Goal: Task Accomplishment & Management: Manage account settings

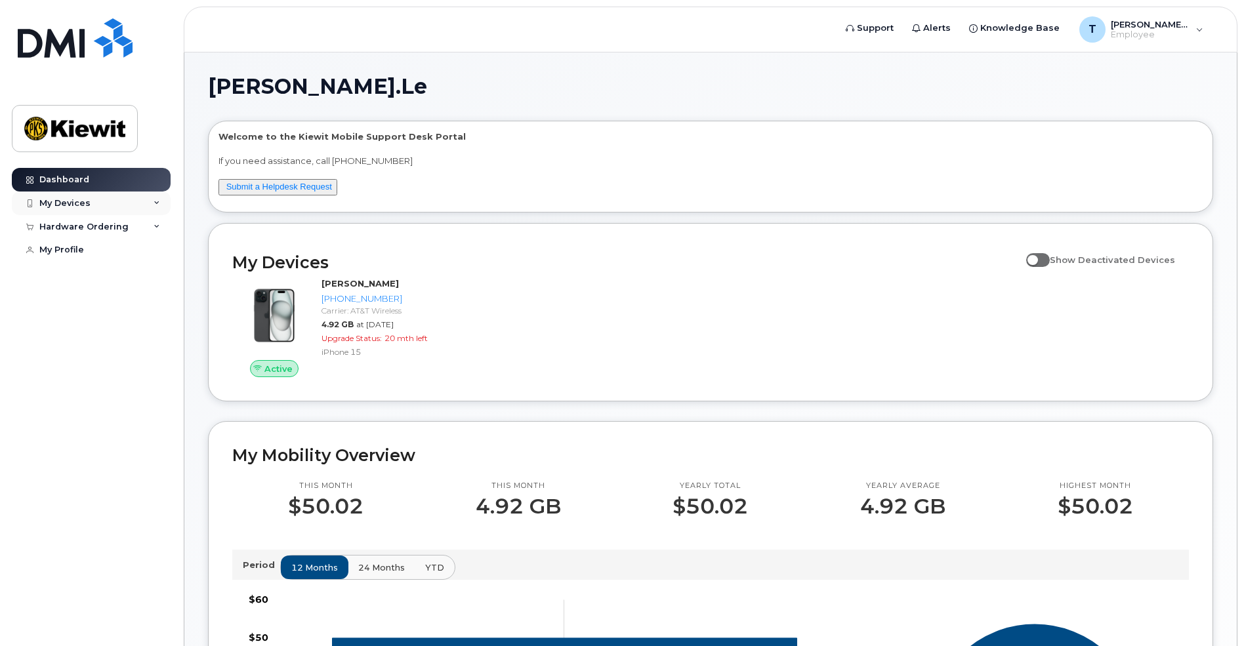
click at [78, 203] on div "My Devices" at bounding box center [64, 203] width 51 height 11
click at [110, 303] on div "Hardware Ordering" at bounding box center [83, 298] width 89 height 11
click at [1190, 33] on div "T Tam.Le Employee" at bounding box center [1141, 29] width 142 height 26
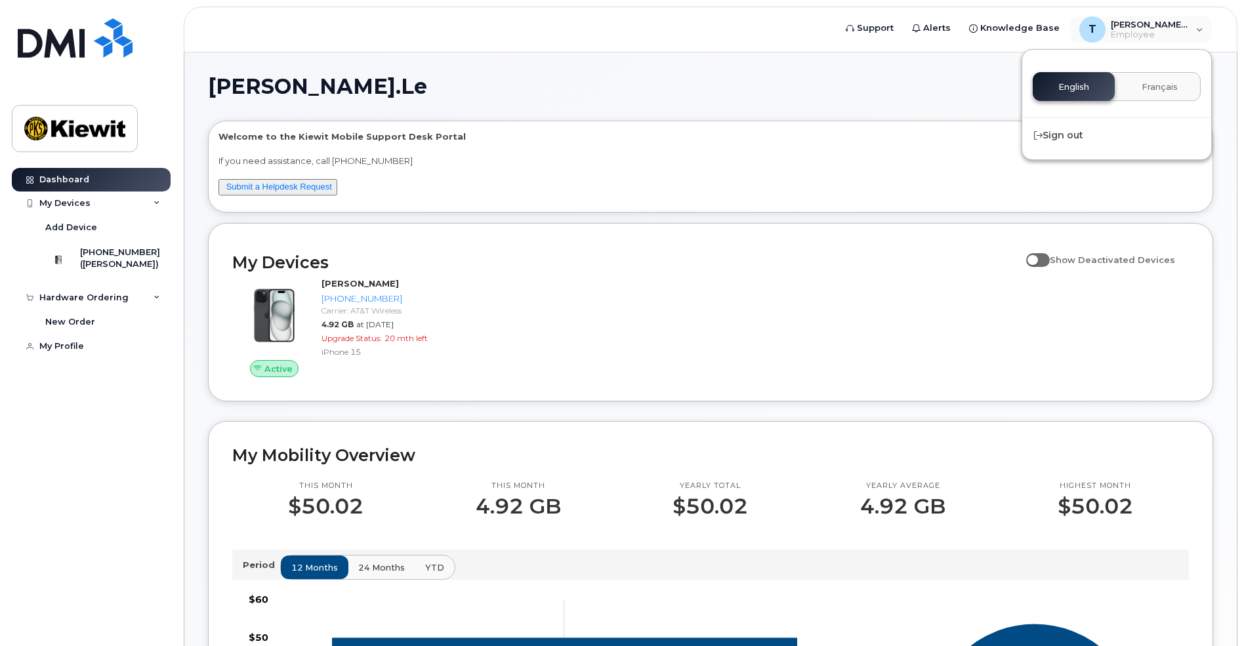
click at [862, 89] on h1 "[PERSON_NAME].Le" at bounding box center [707, 86] width 999 height 21
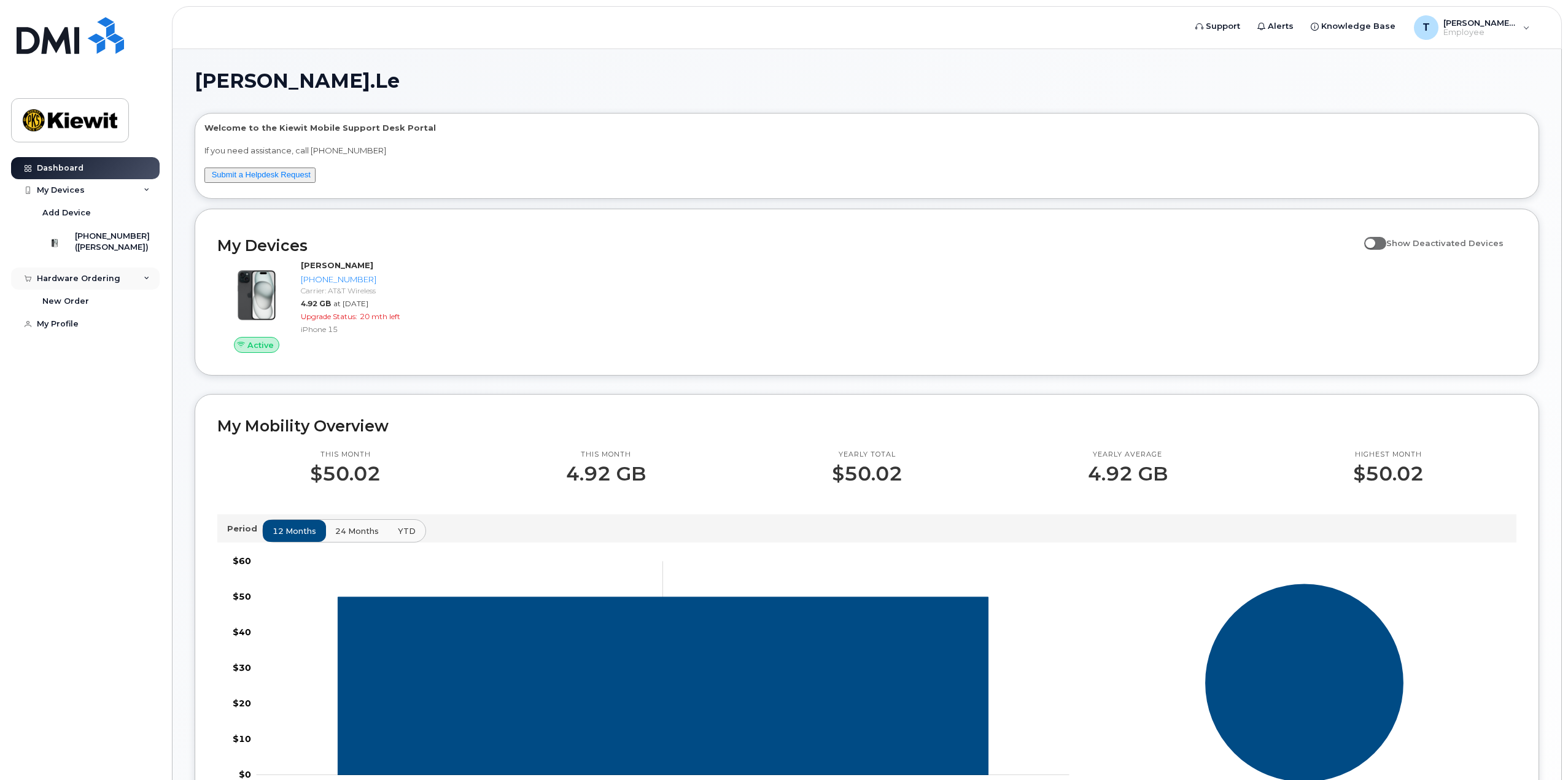
click at [148, 282] on icon at bounding box center [147, 279] width 7 height 7
click at [576, 76] on h1 "[PERSON_NAME].Le" at bounding box center [864, 80] width 1339 height 20
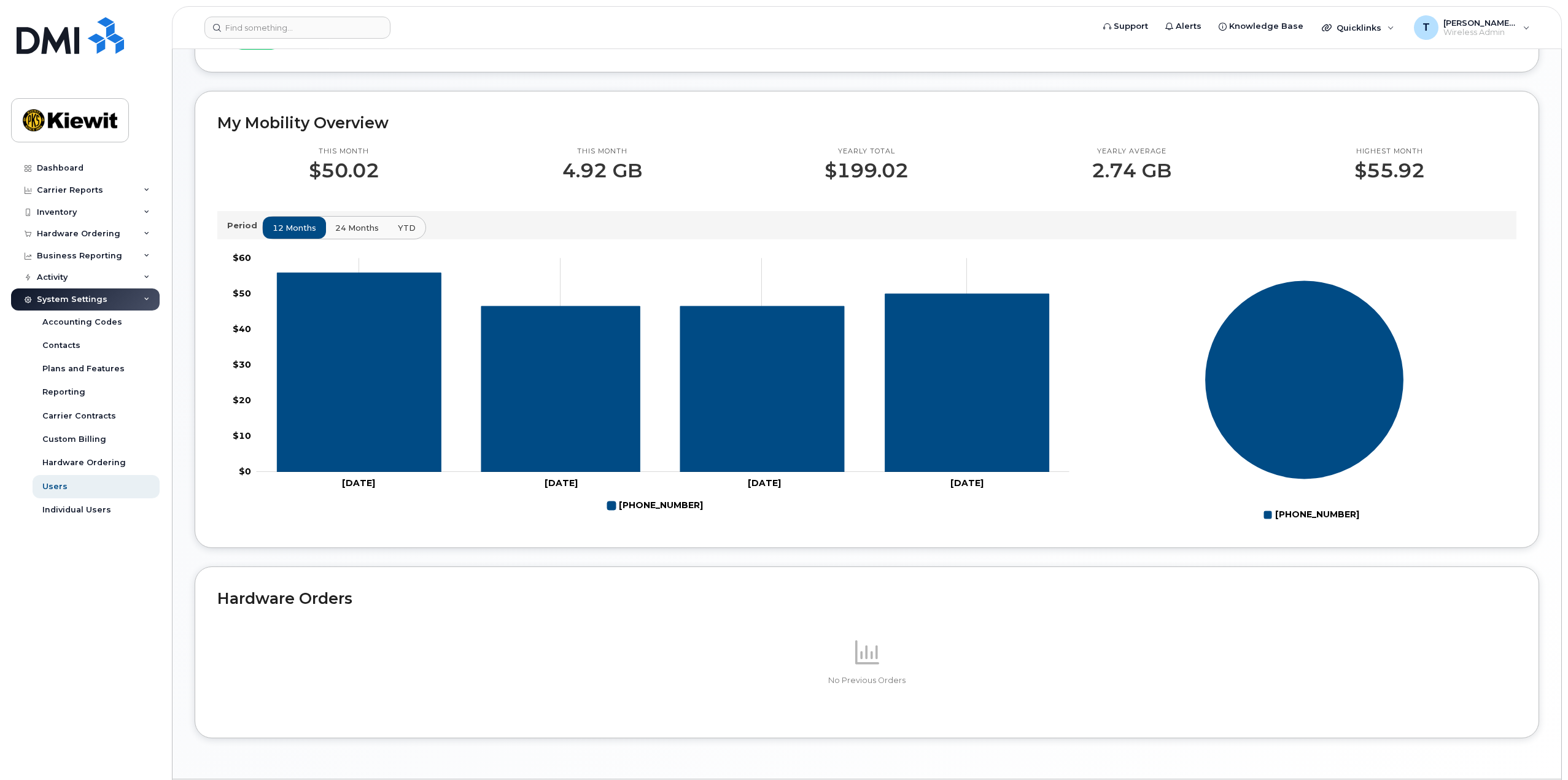
scroll to position [307, 0]
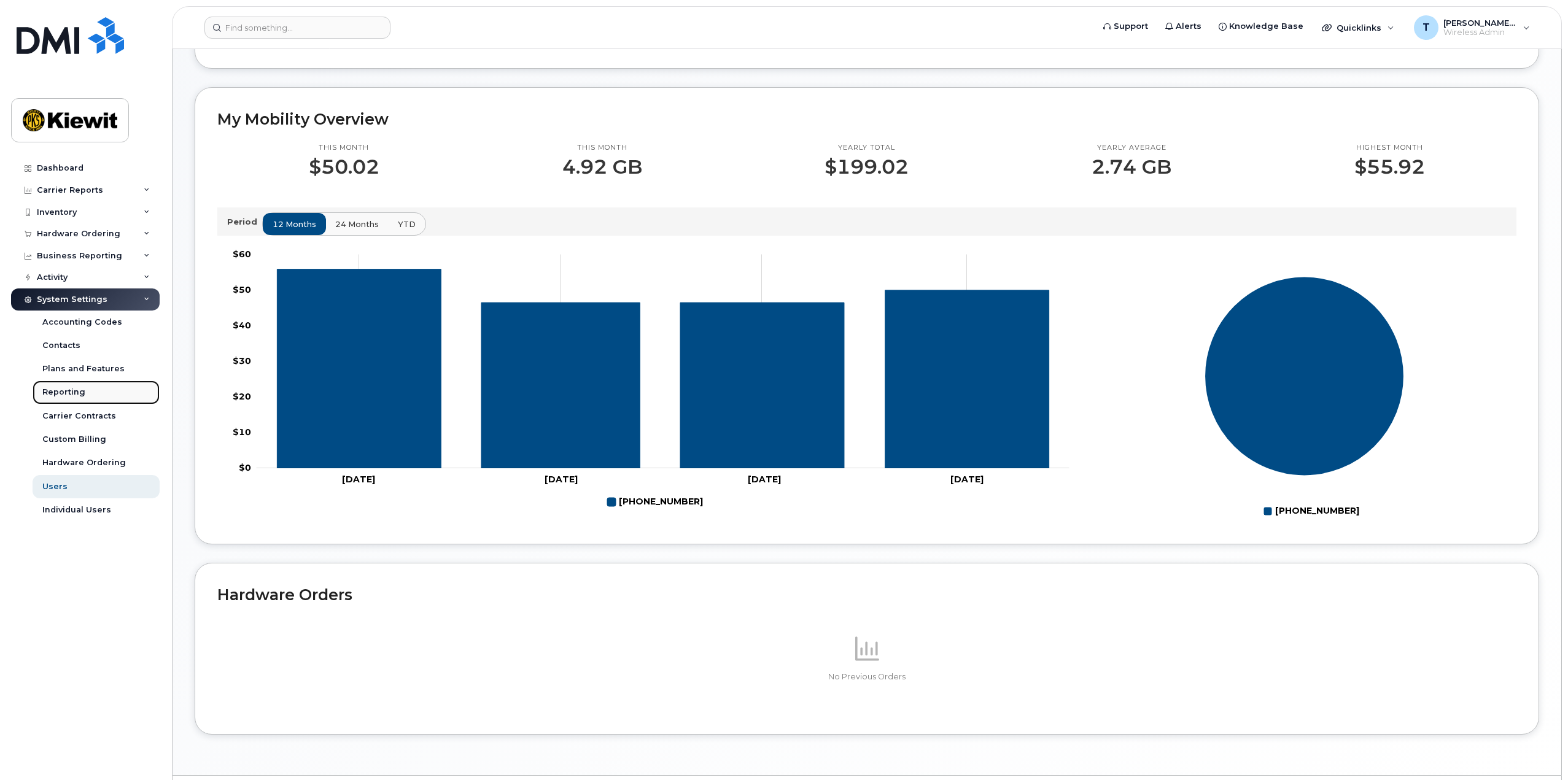
click at [59, 392] on div "Reporting" at bounding box center [64, 392] width 43 height 11
click at [109, 319] on div "Accounting Codes" at bounding box center [81, 323] width 80 height 11
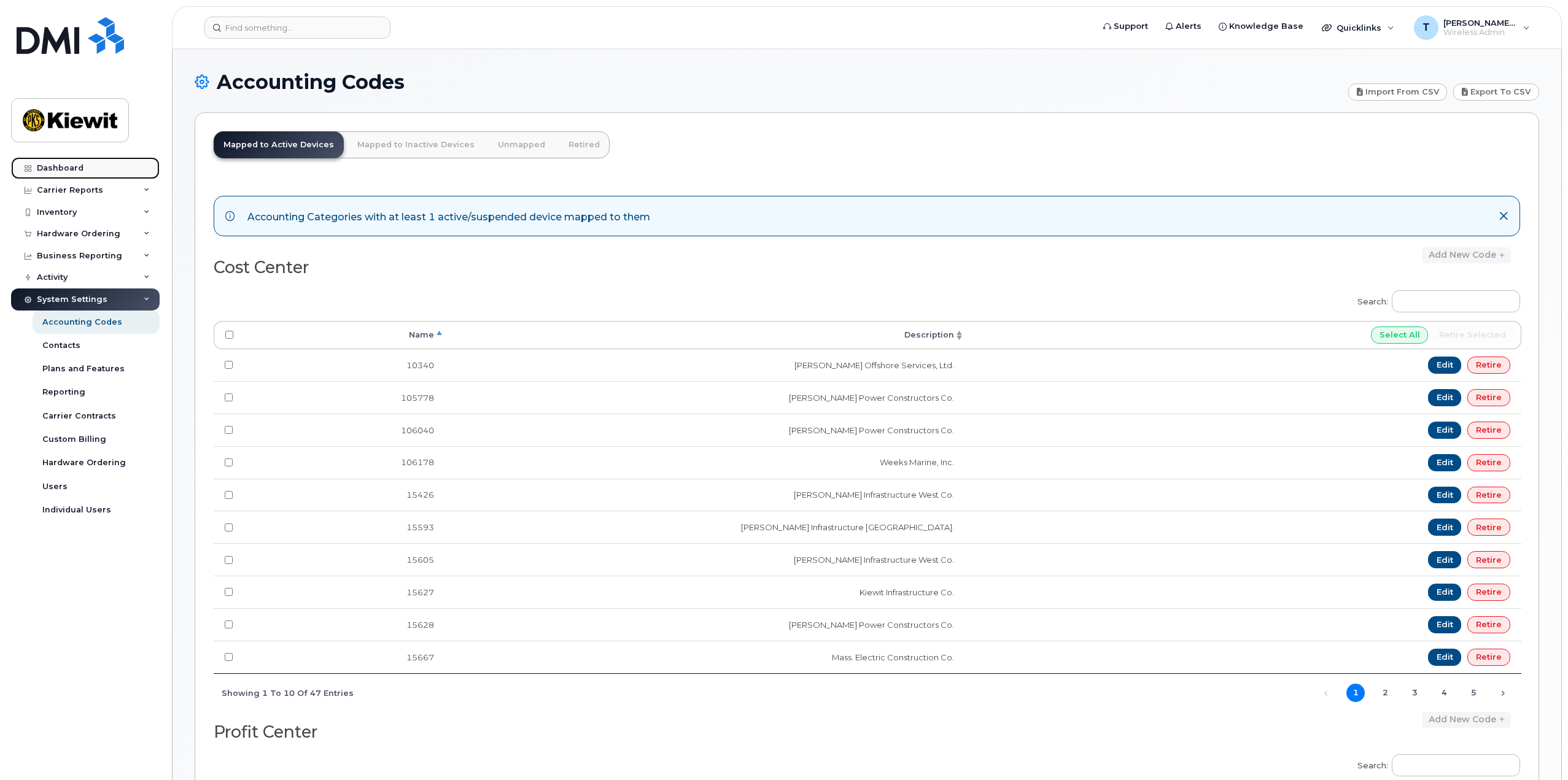
click at [92, 170] on link "Dashboard" at bounding box center [85, 168] width 149 height 22
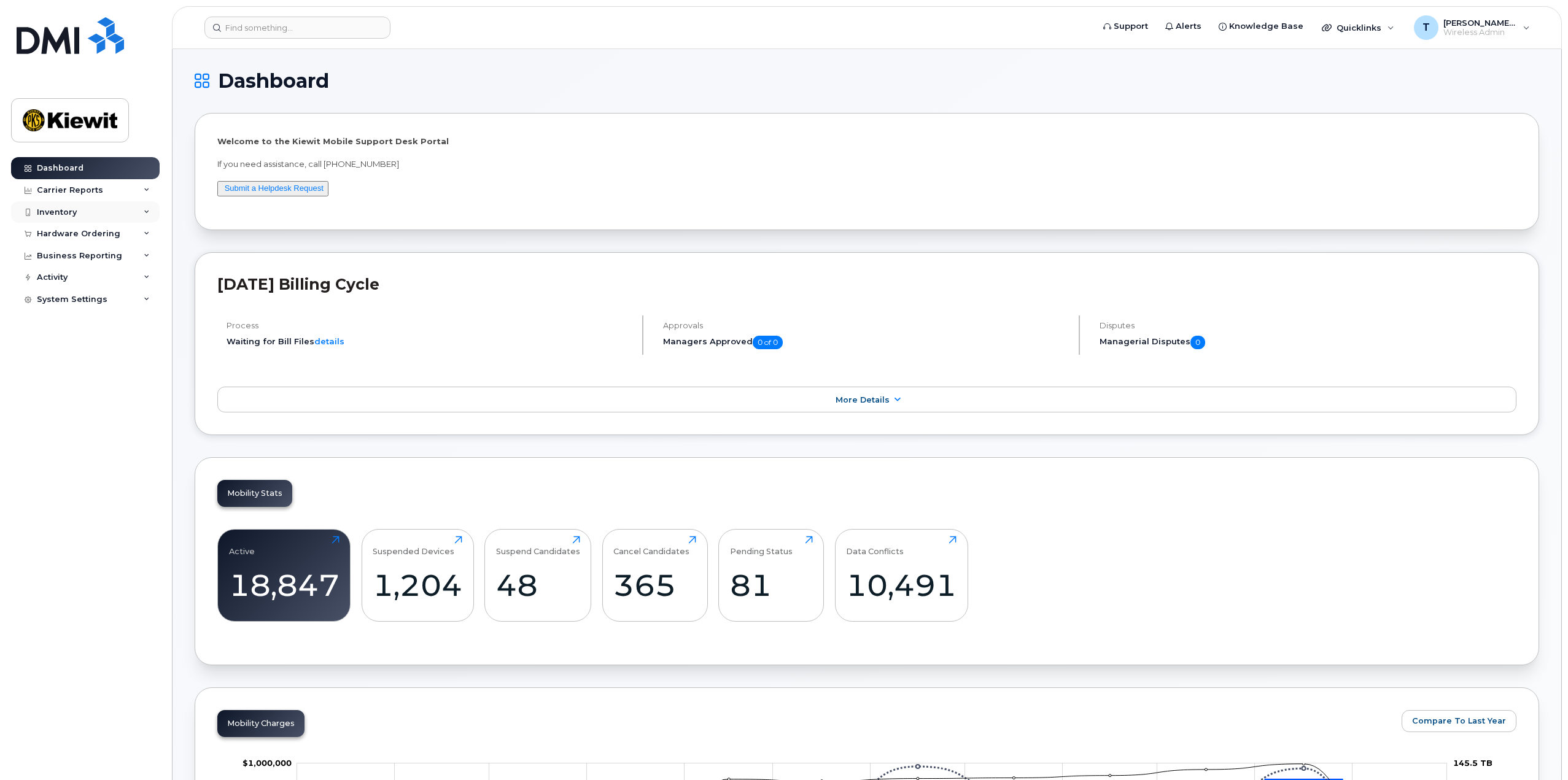
click at [141, 213] on div "Inventory" at bounding box center [85, 212] width 149 height 22
click at [87, 235] on div "Mobility Devices" at bounding box center [77, 235] width 69 height 11
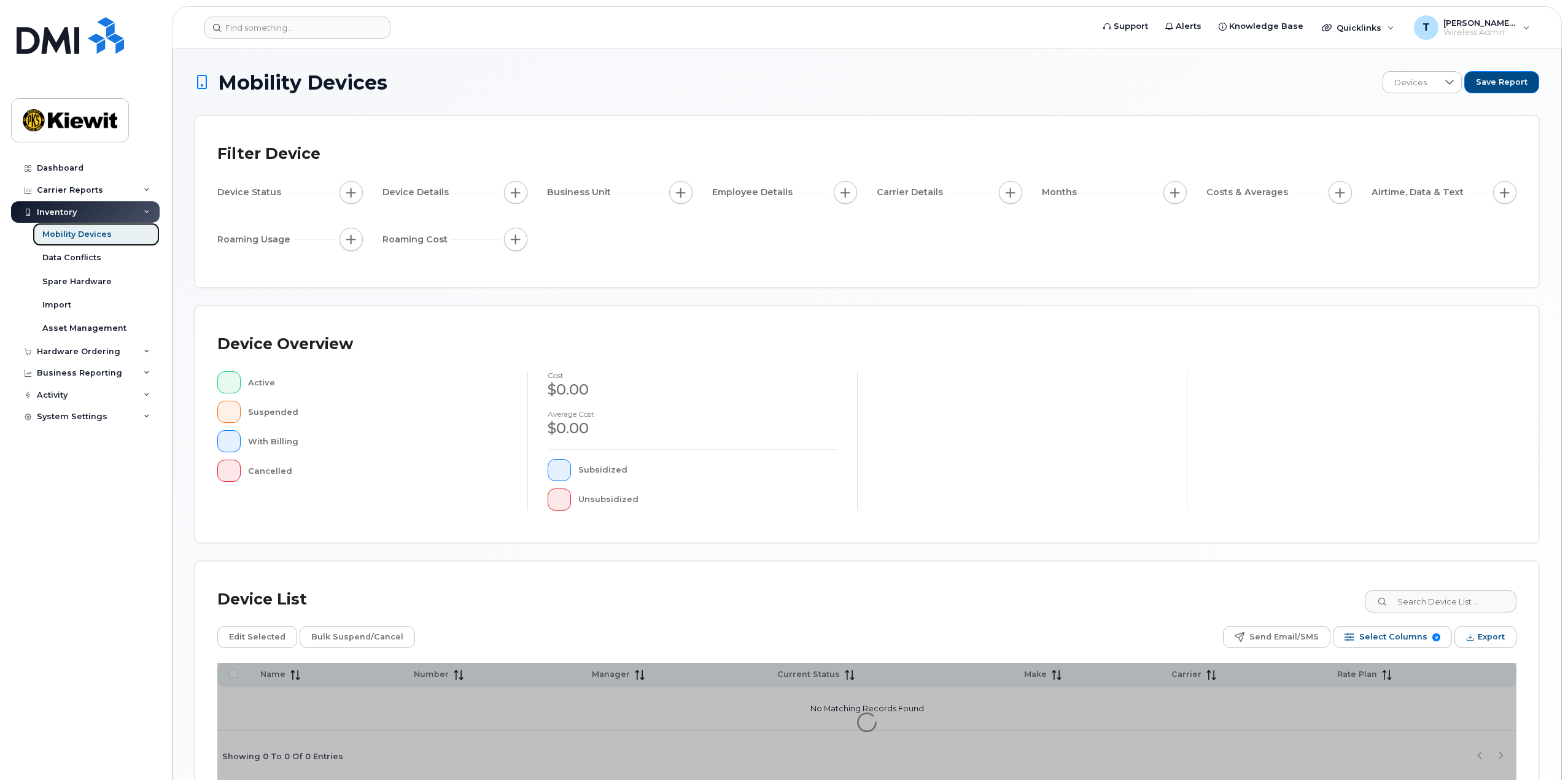
scroll to position [64, 0]
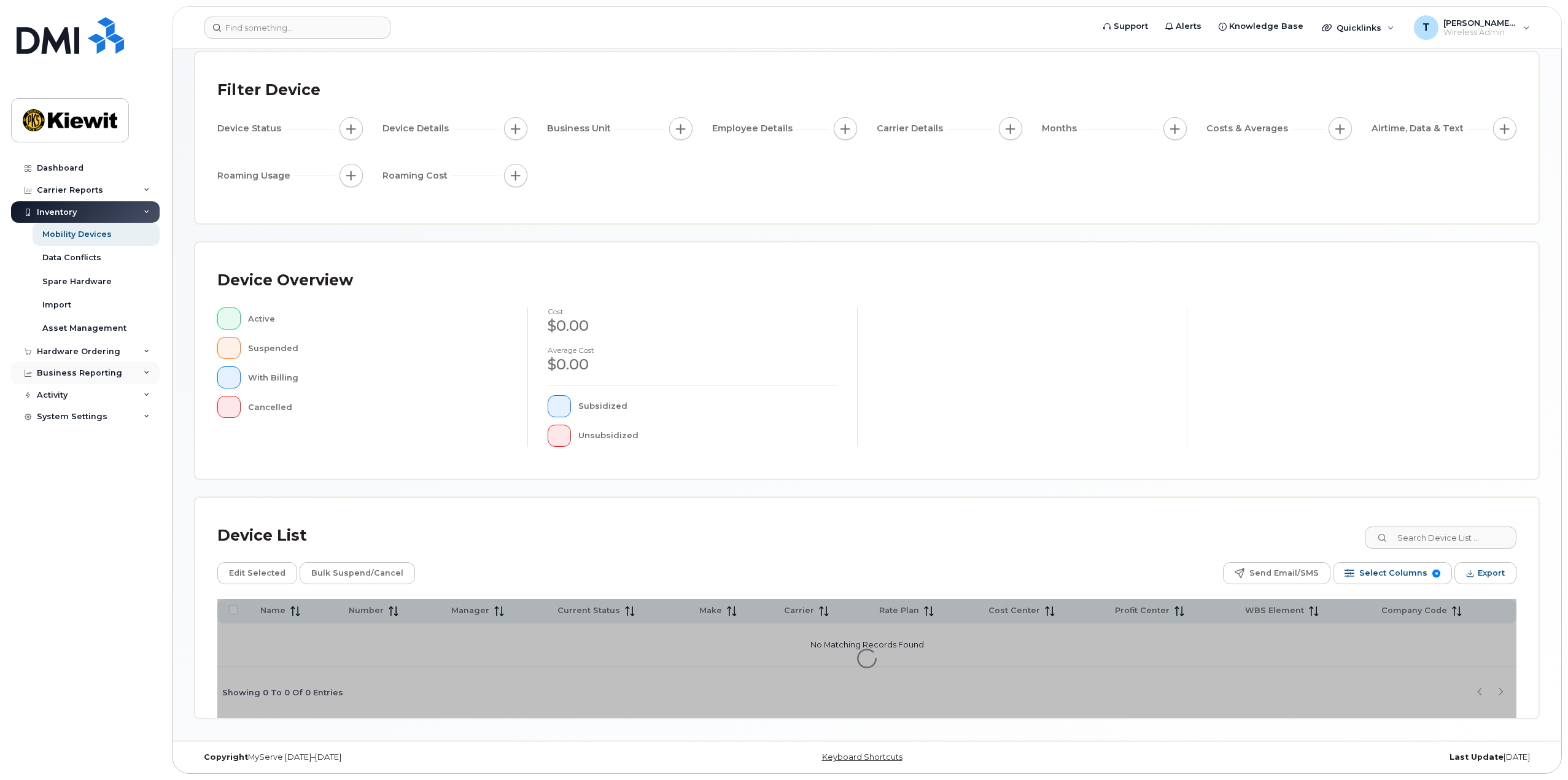
click at [149, 370] on icon at bounding box center [147, 373] width 7 height 7
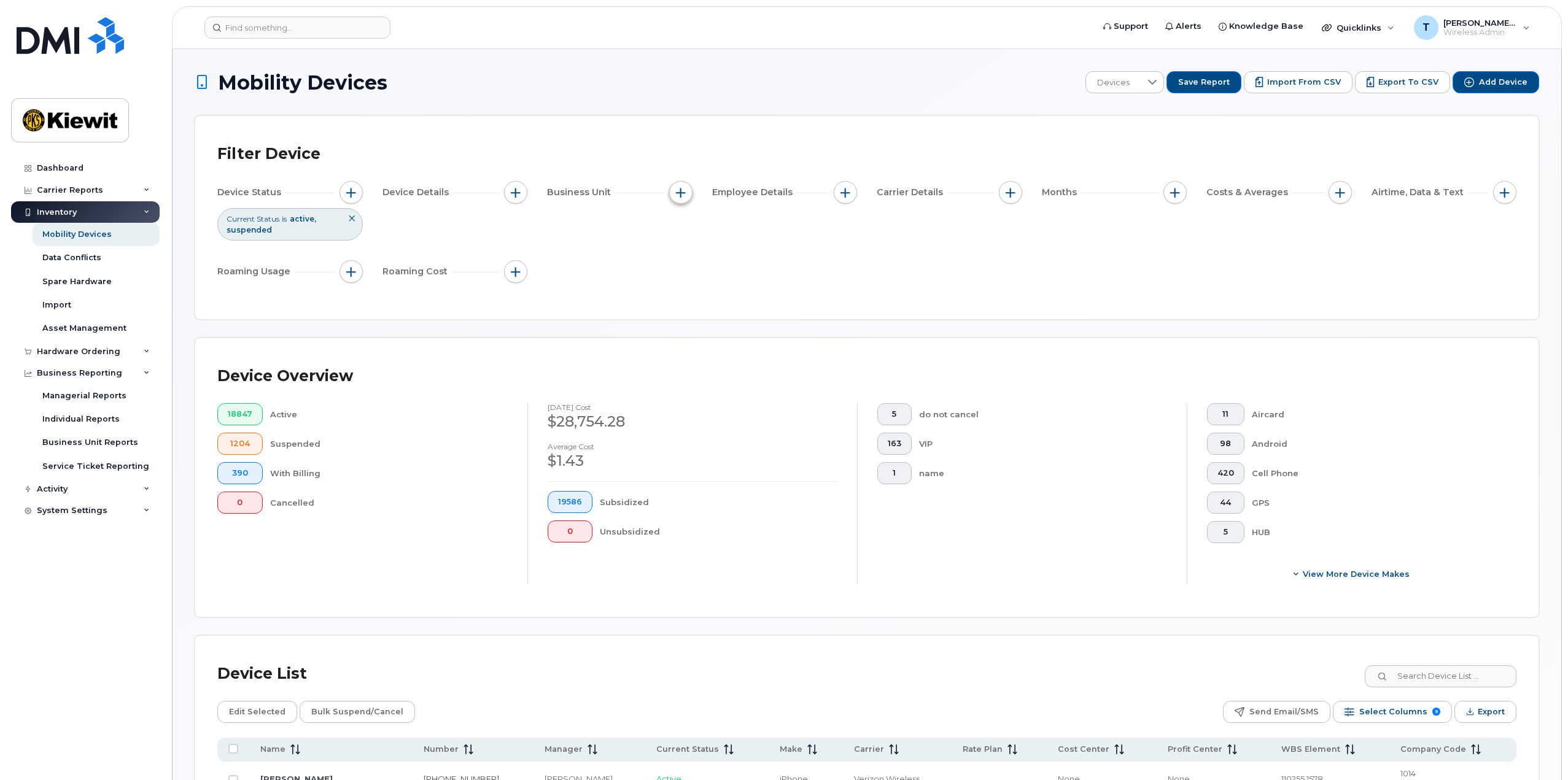
click at [681, 195] on span "button" at bounding box center [681, 193] width 10 height 10
click at [685, 286] on input "WBS Element" at bounding box center [684, 288] width 10 height 10
checkbox input "true"
click at [766, 309] on span "is" at bounding box center [751, 311] width 107 height 22
click at [744, 390] on li "contains" at bounding box center [756, 388] width 119 height 22
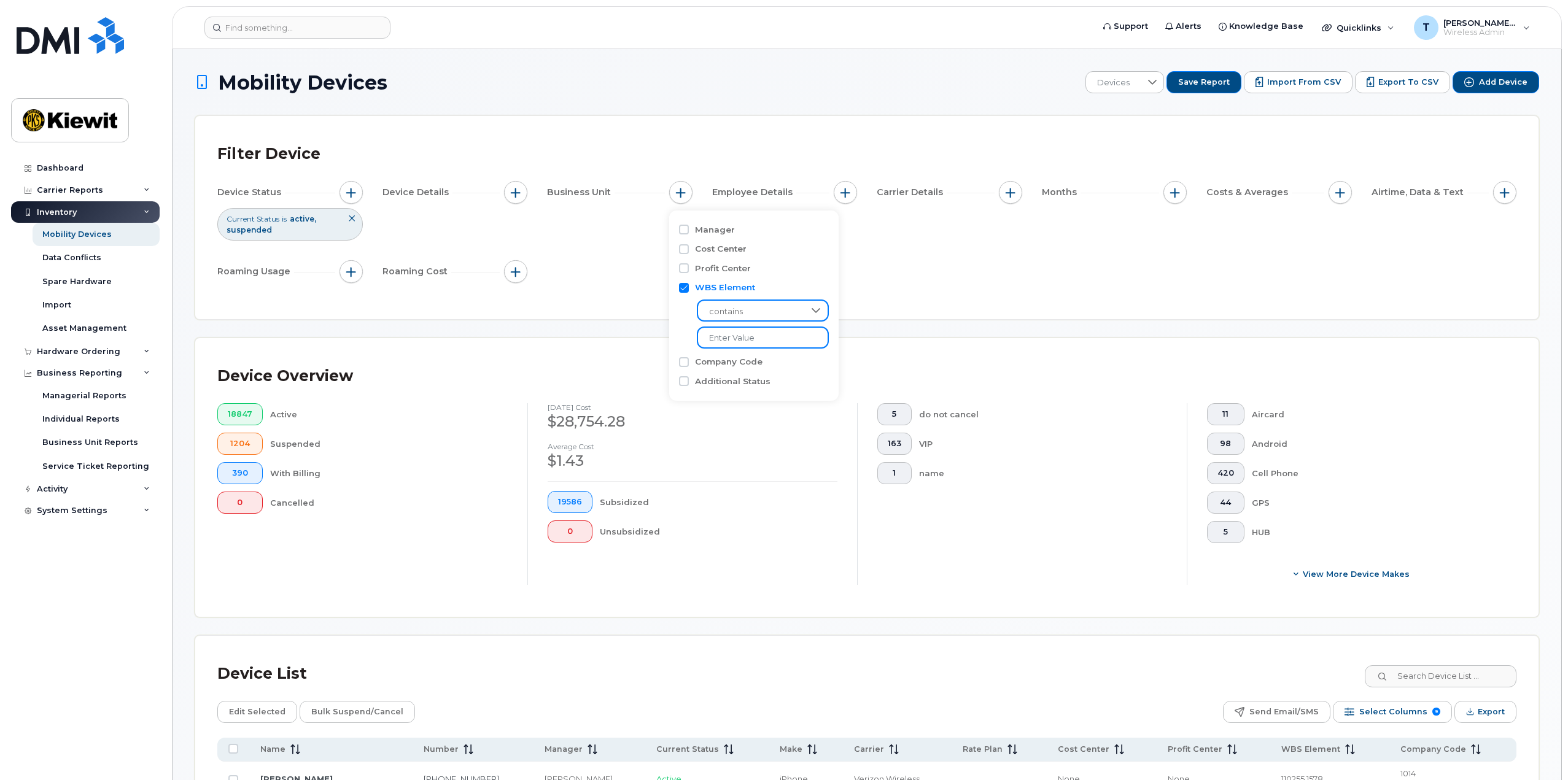
click at [737, 343] on input "text" at bounding box center [762, 338] width 132 height 22
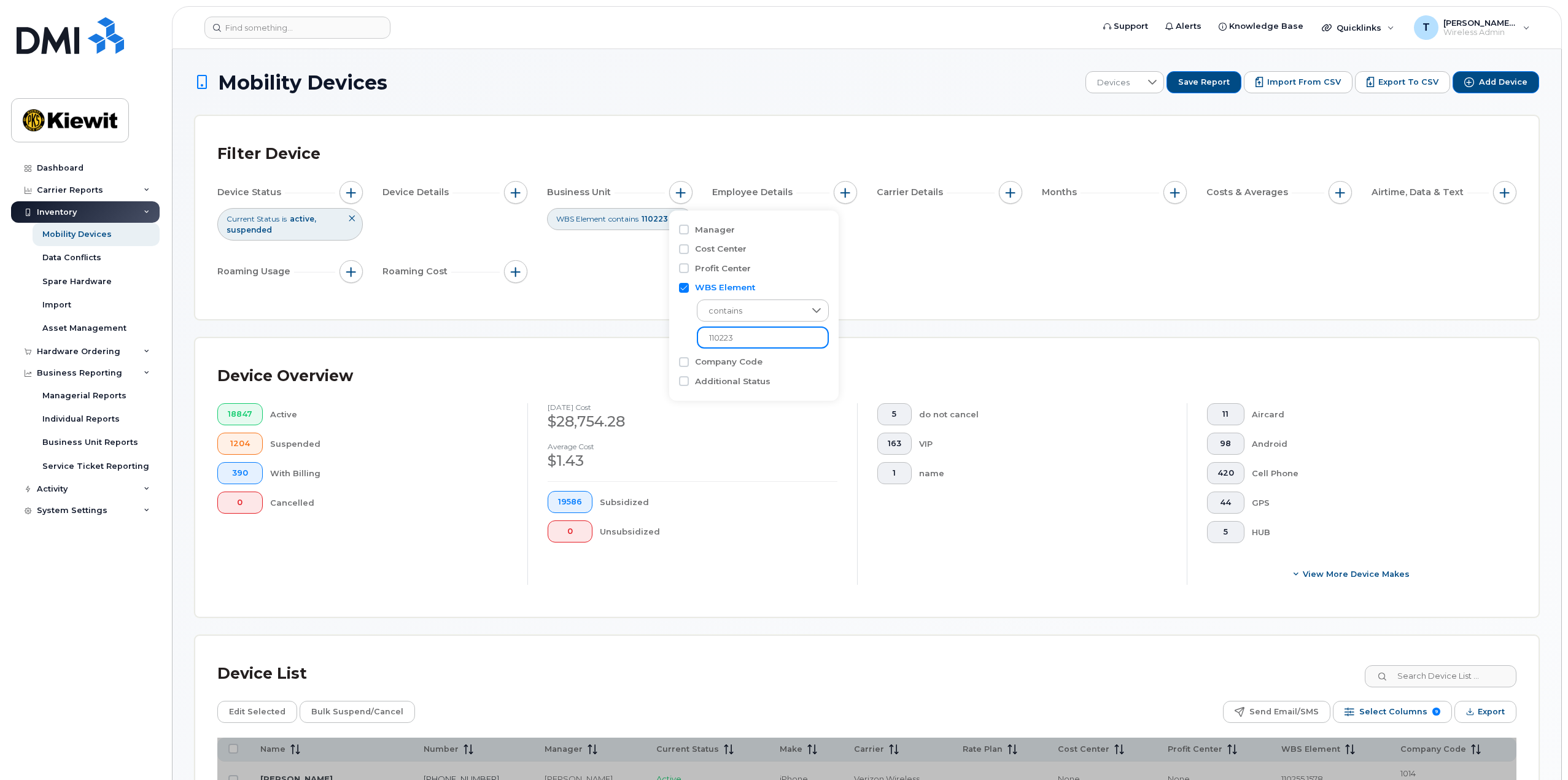
type input "110223"
click at [942, 288] on div "Filter Device Device Status Current Status is active suspended Device Details B…" at bounding box center [866, 218] width 1299 height 159
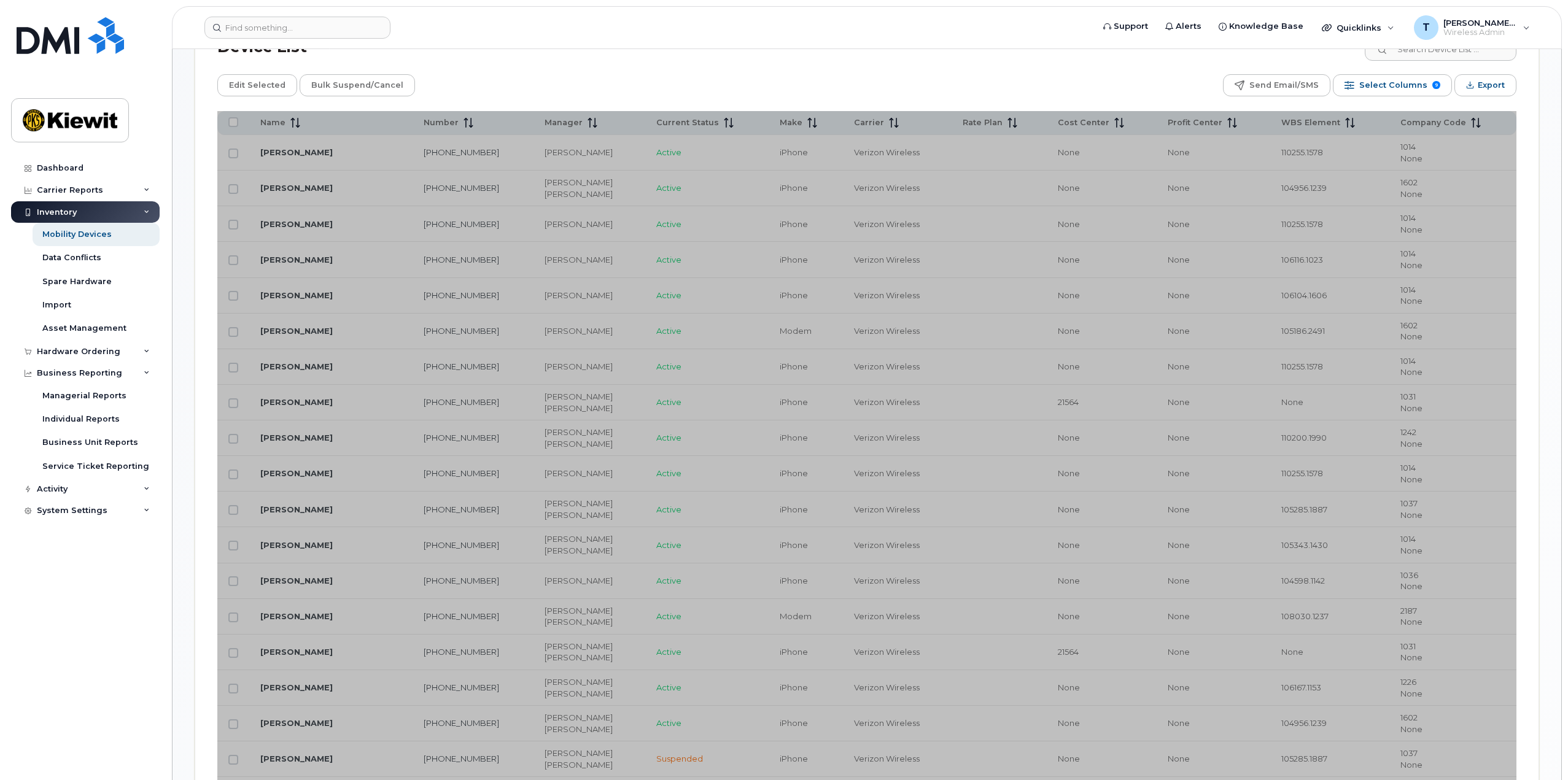
scroll to position [982, 0]
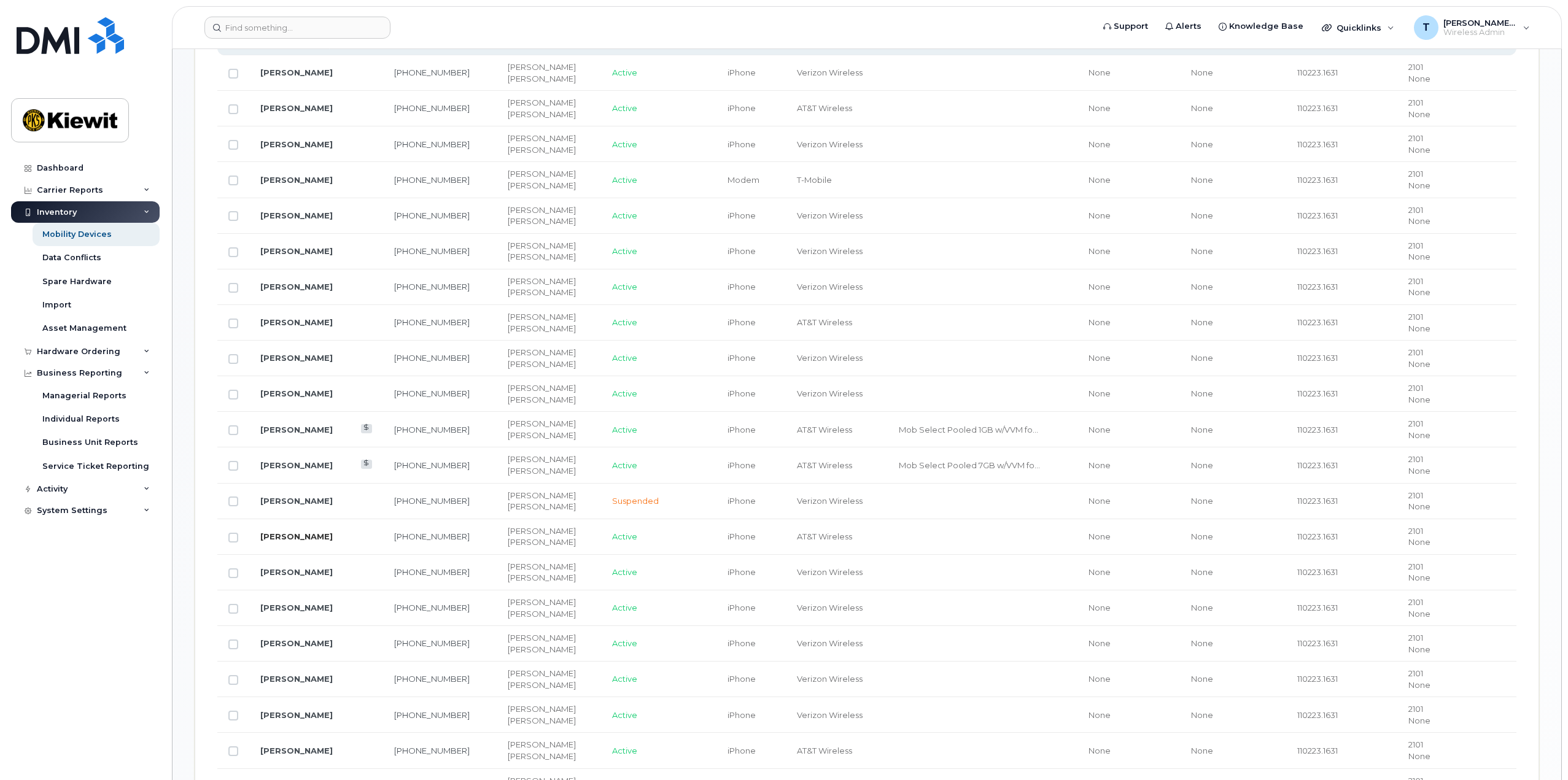
scroll to position [675, 0]
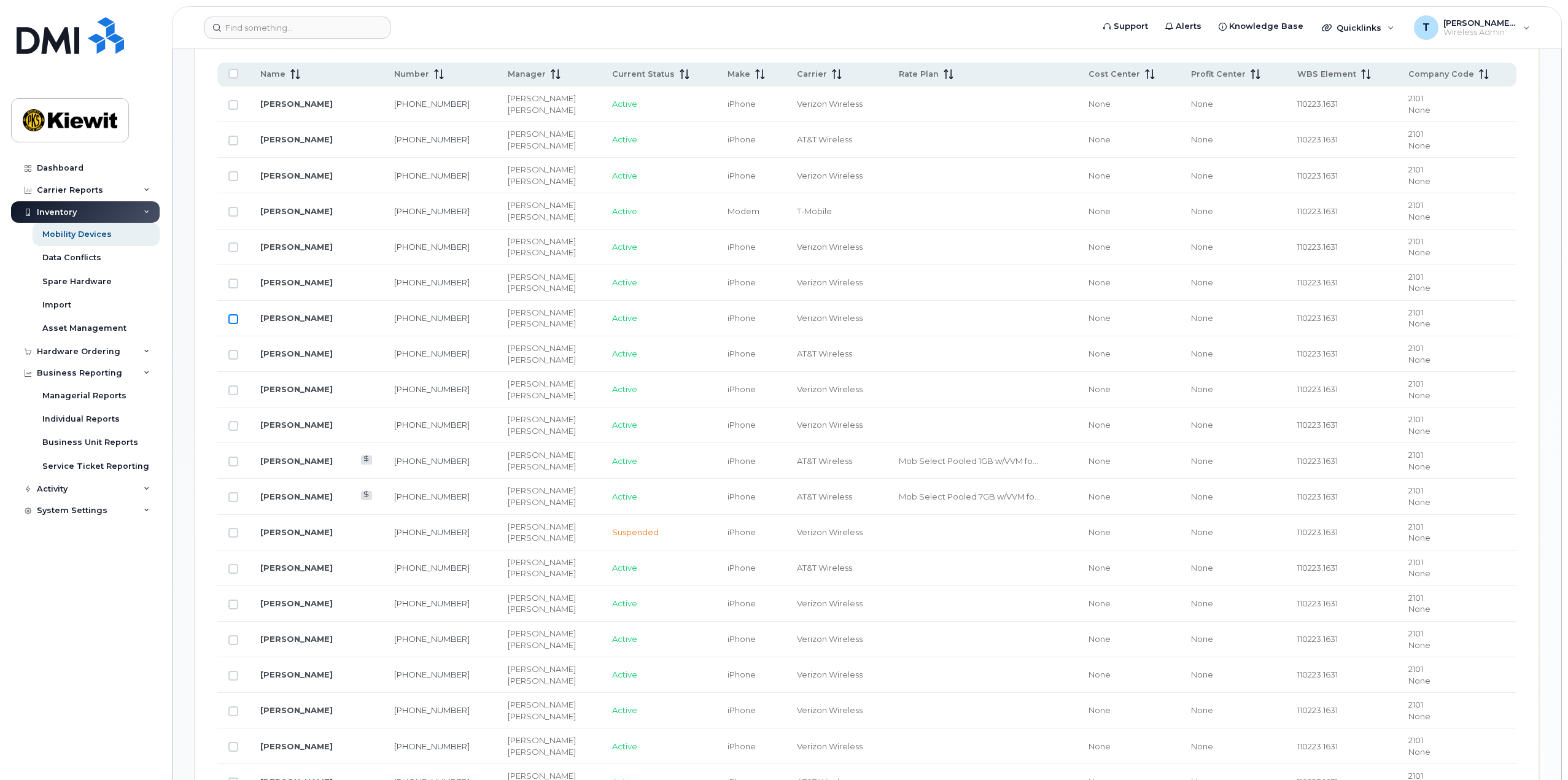
click at [234, 315] on input "Row Unselected" at bounding box center [233, 319] width 10 height 10
checkbox input "true"
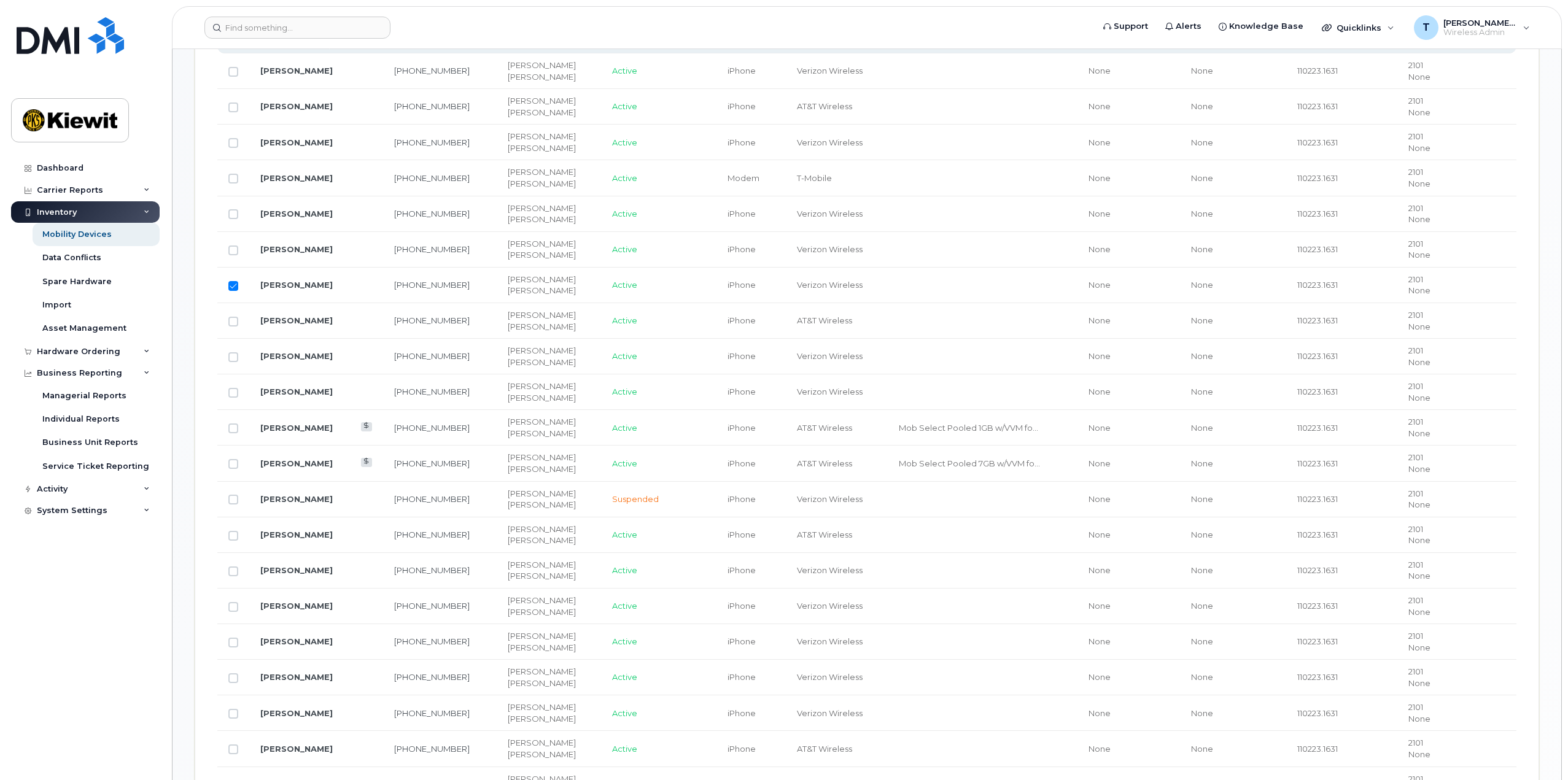
scroll to position [553, 0]
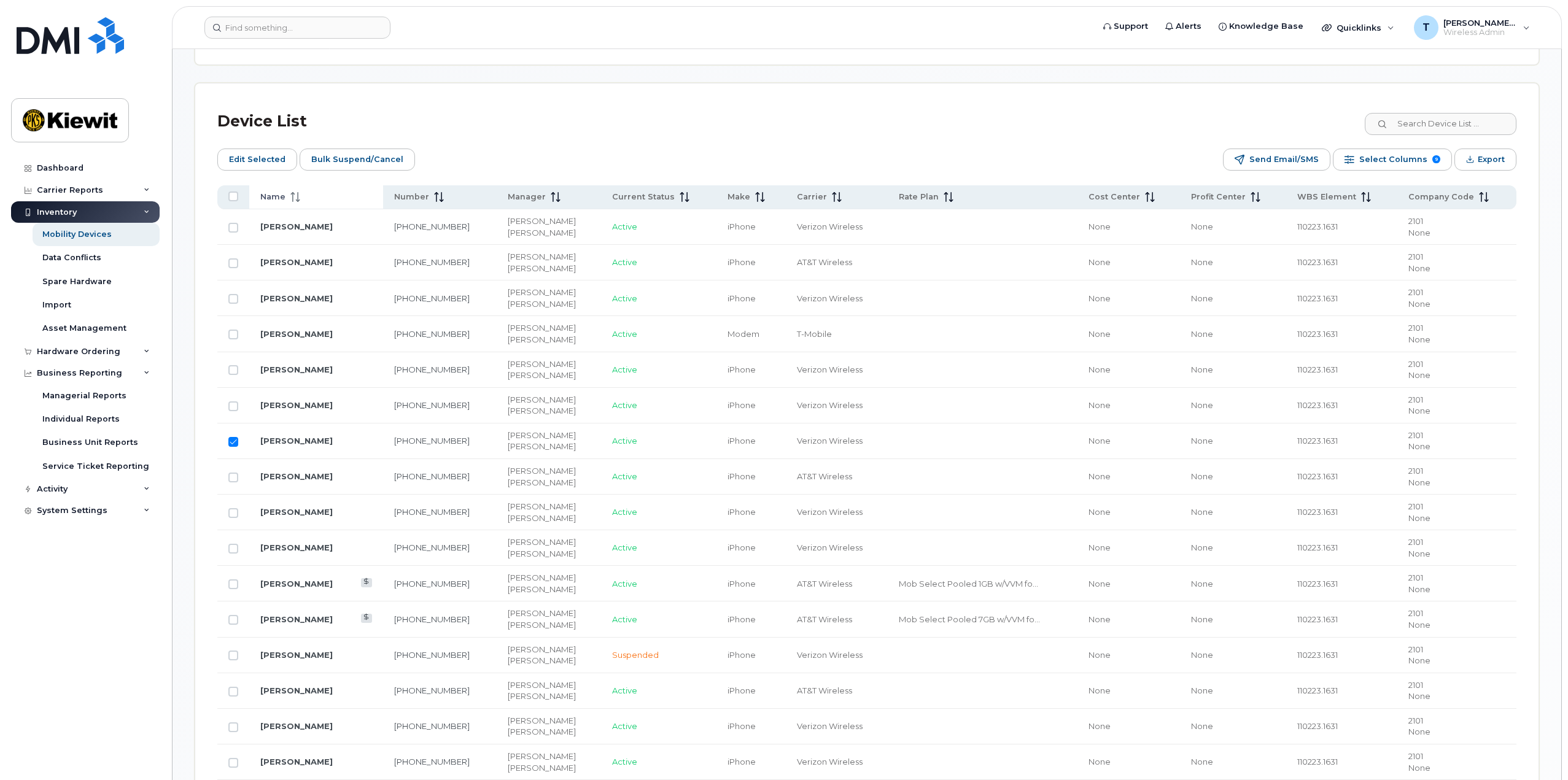
click at [298, 200] on icon at bounding box center [295, 196] width 10 height 10
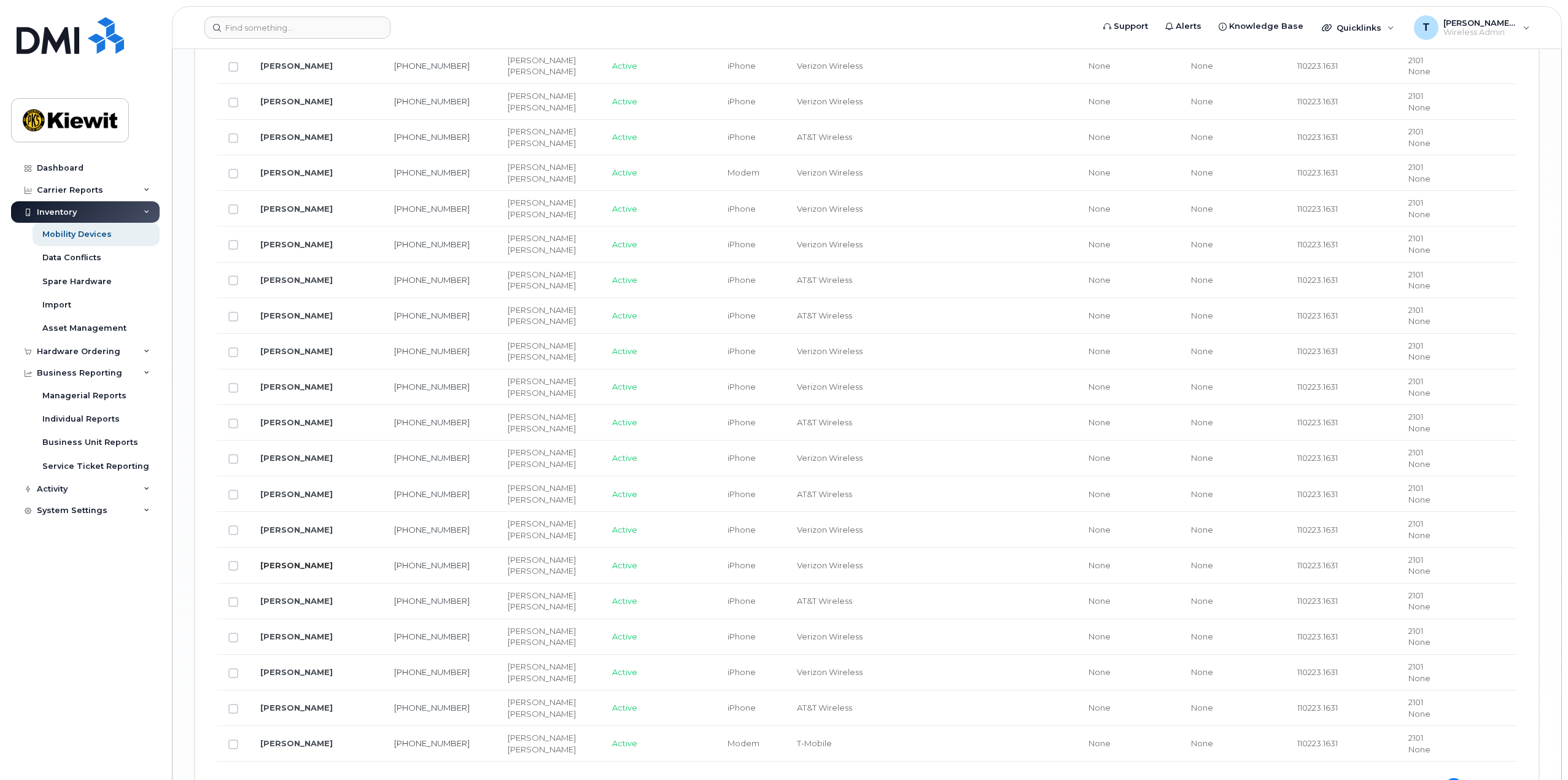
scroll to position [1878, 0]
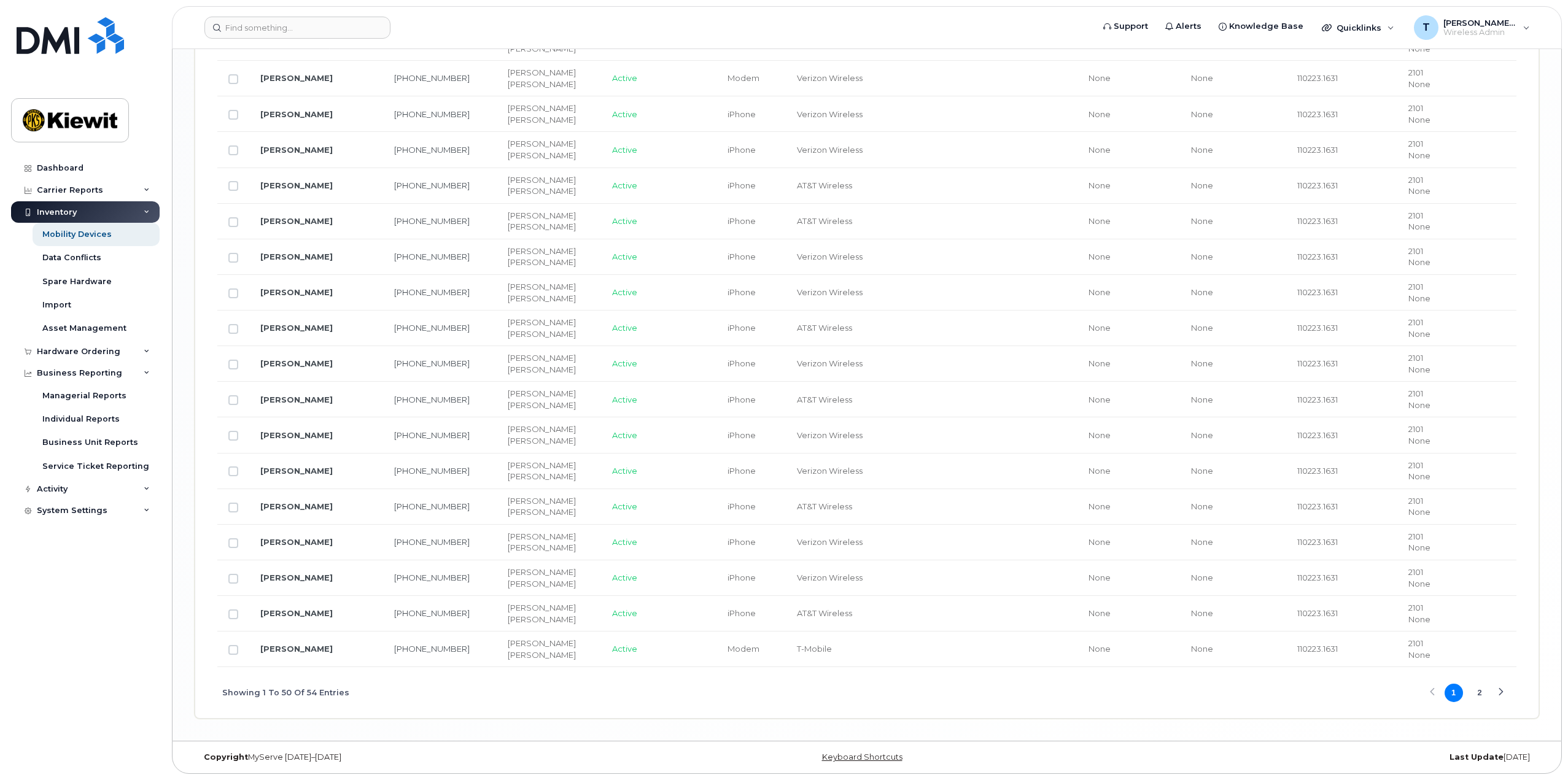
click at [1500, 690] on div "Next Page" at bounding box center [1501, 692] width 8 height 8
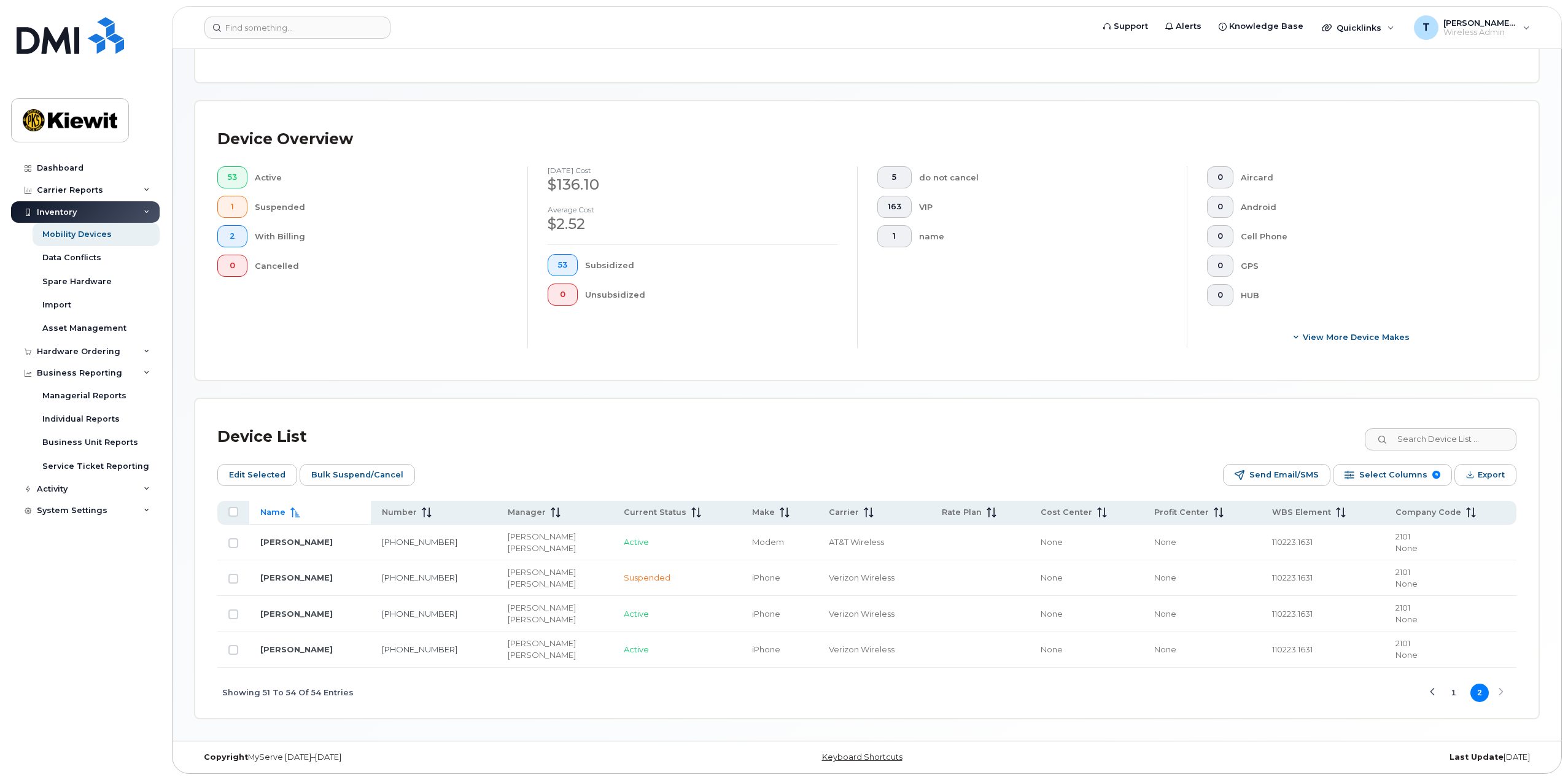
scroll to position [237, 0]
click at [1433, 694] on div "Previous Page" at bounding box center [1432, 692] width 8 height 8
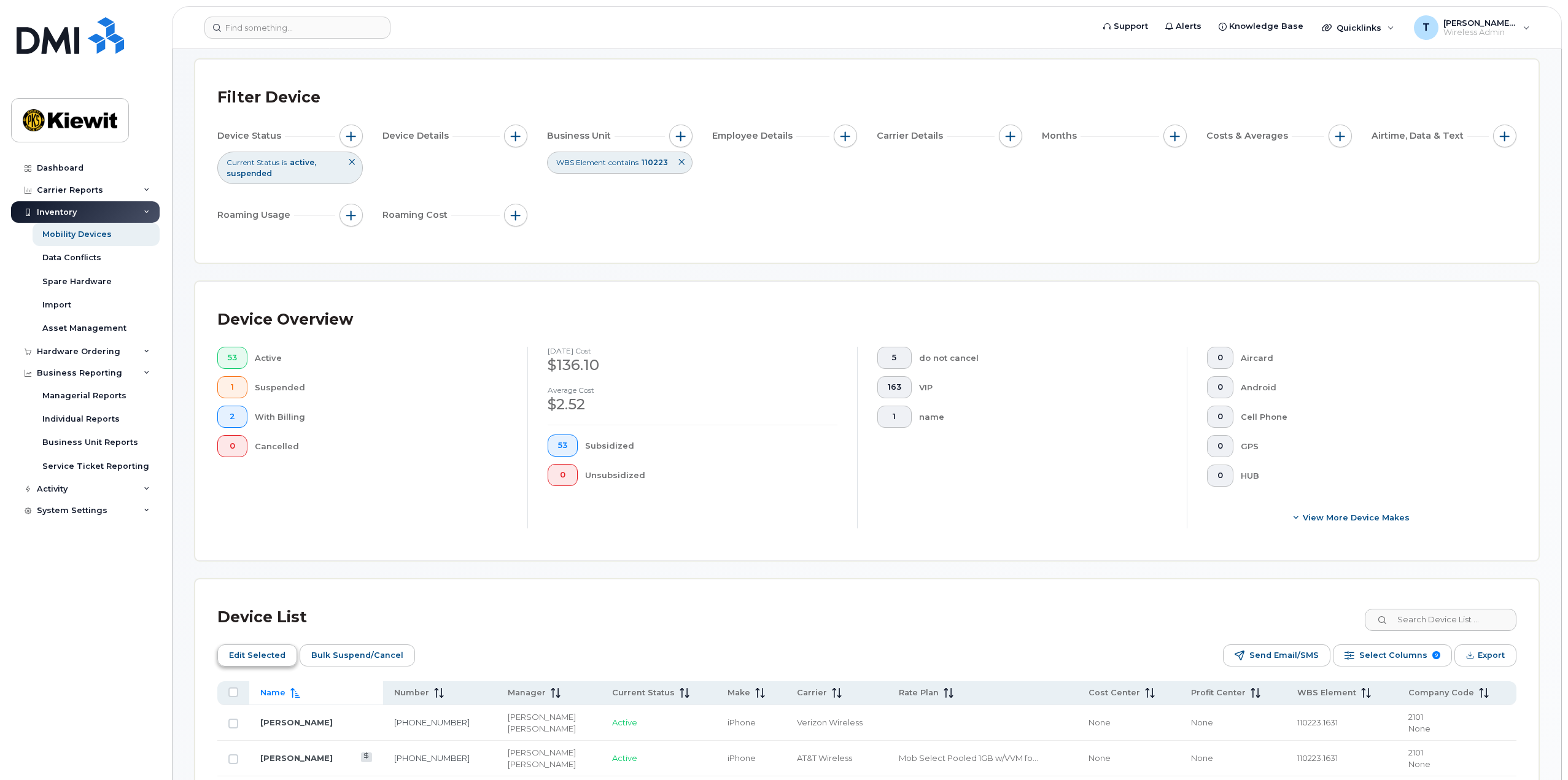
scroll to position [52, 0]
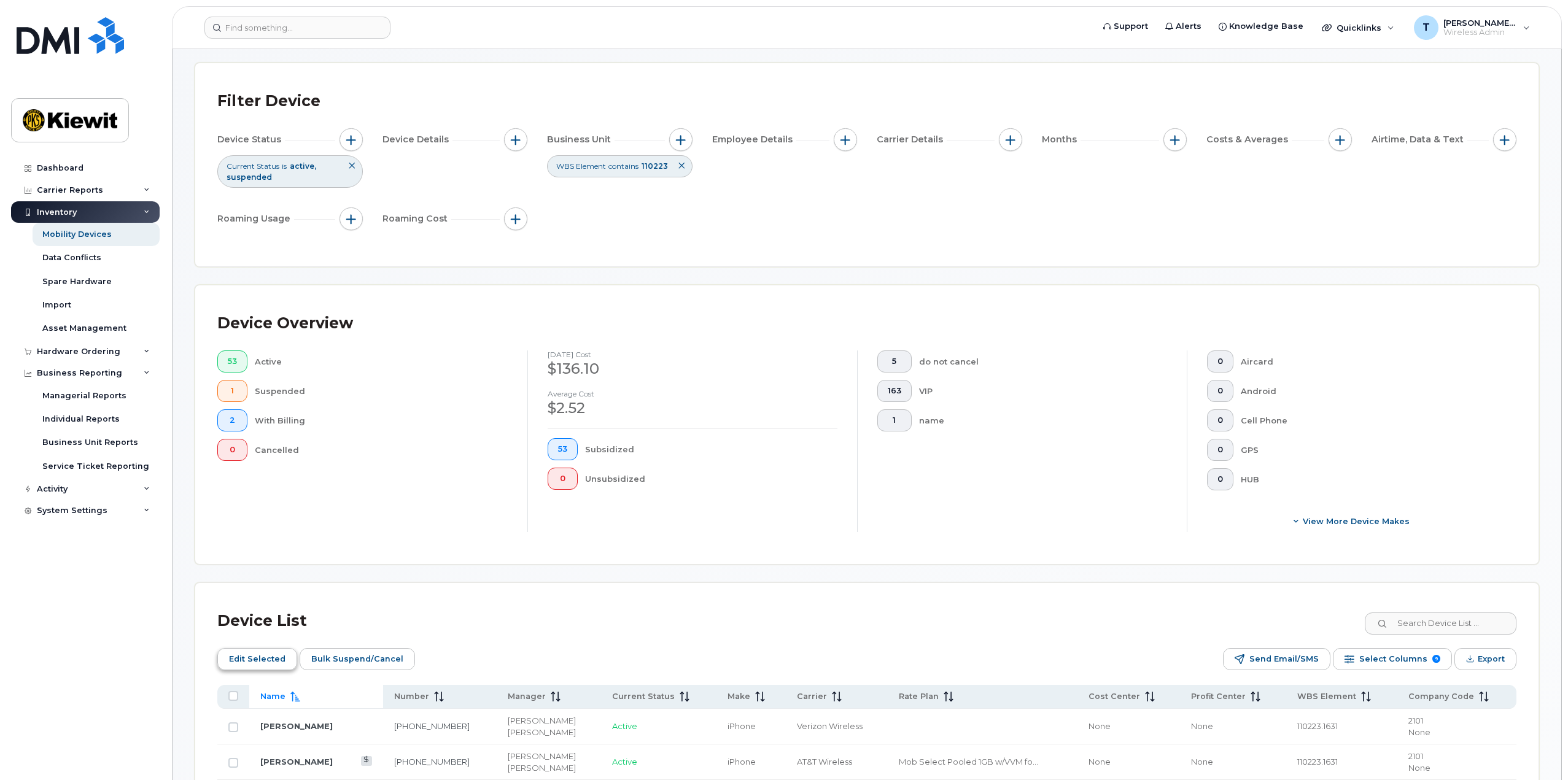
click at [259, 657] on span "Edit Selected" at bounding box center [257, 659] width 56 height 19
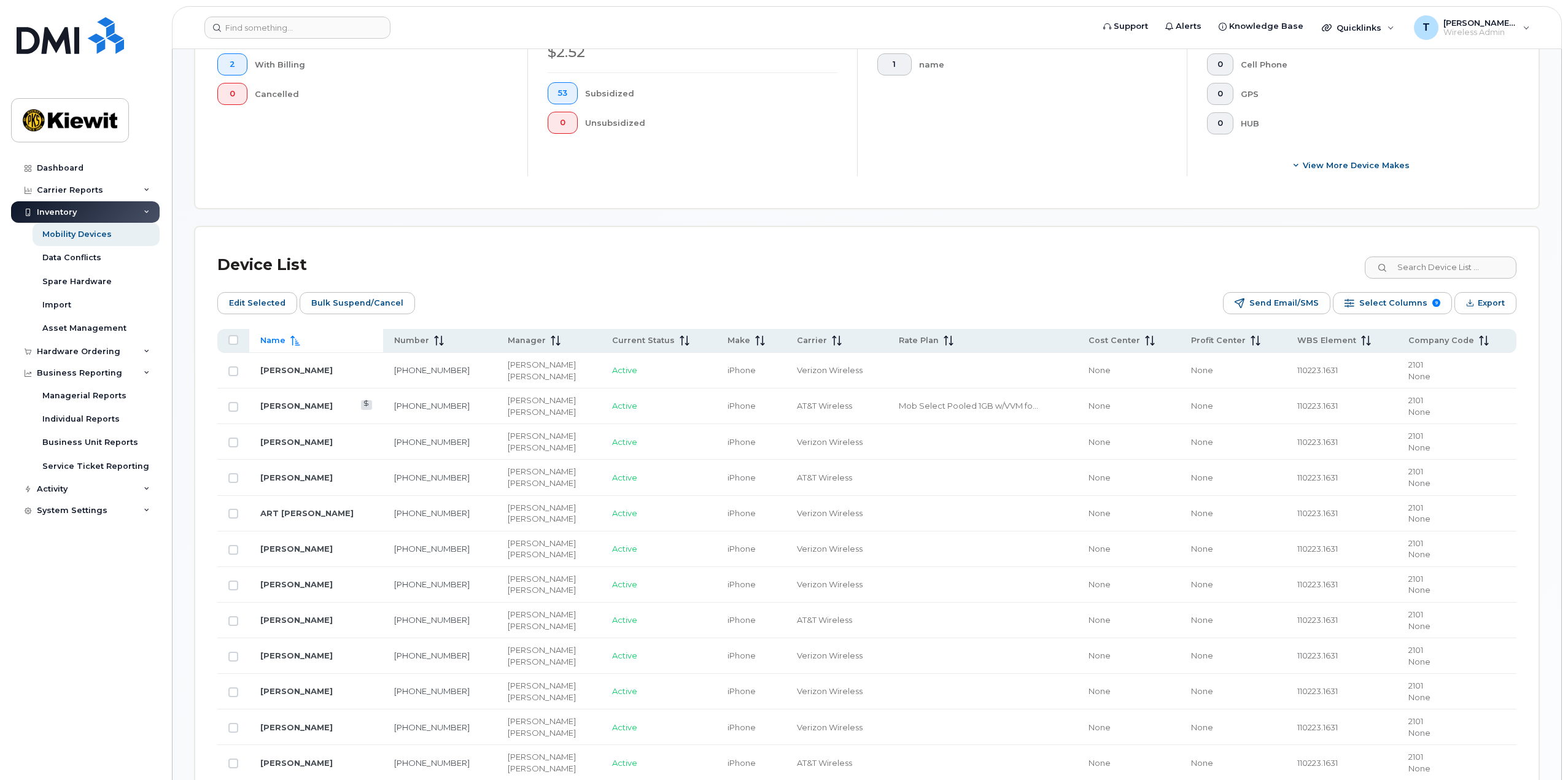
scroll to position [577, 0]
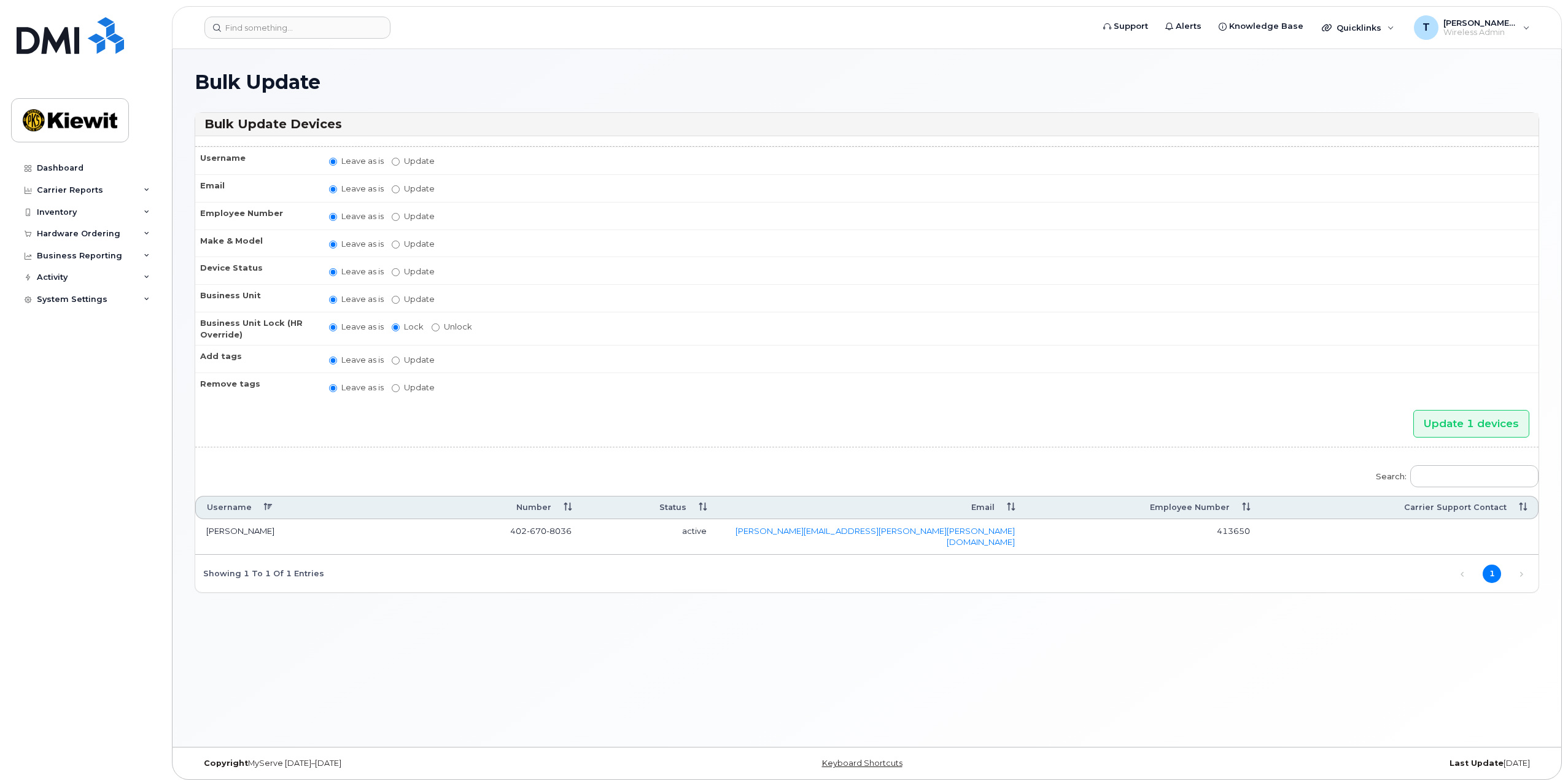
click at [410, 300] on label "Update" at bounding box center [414, 299] width 43 height 11
click at [399, 300] on input "Update" at bounding box center [396, 299] width 8 height 8
radio input "true"
radio input "false"
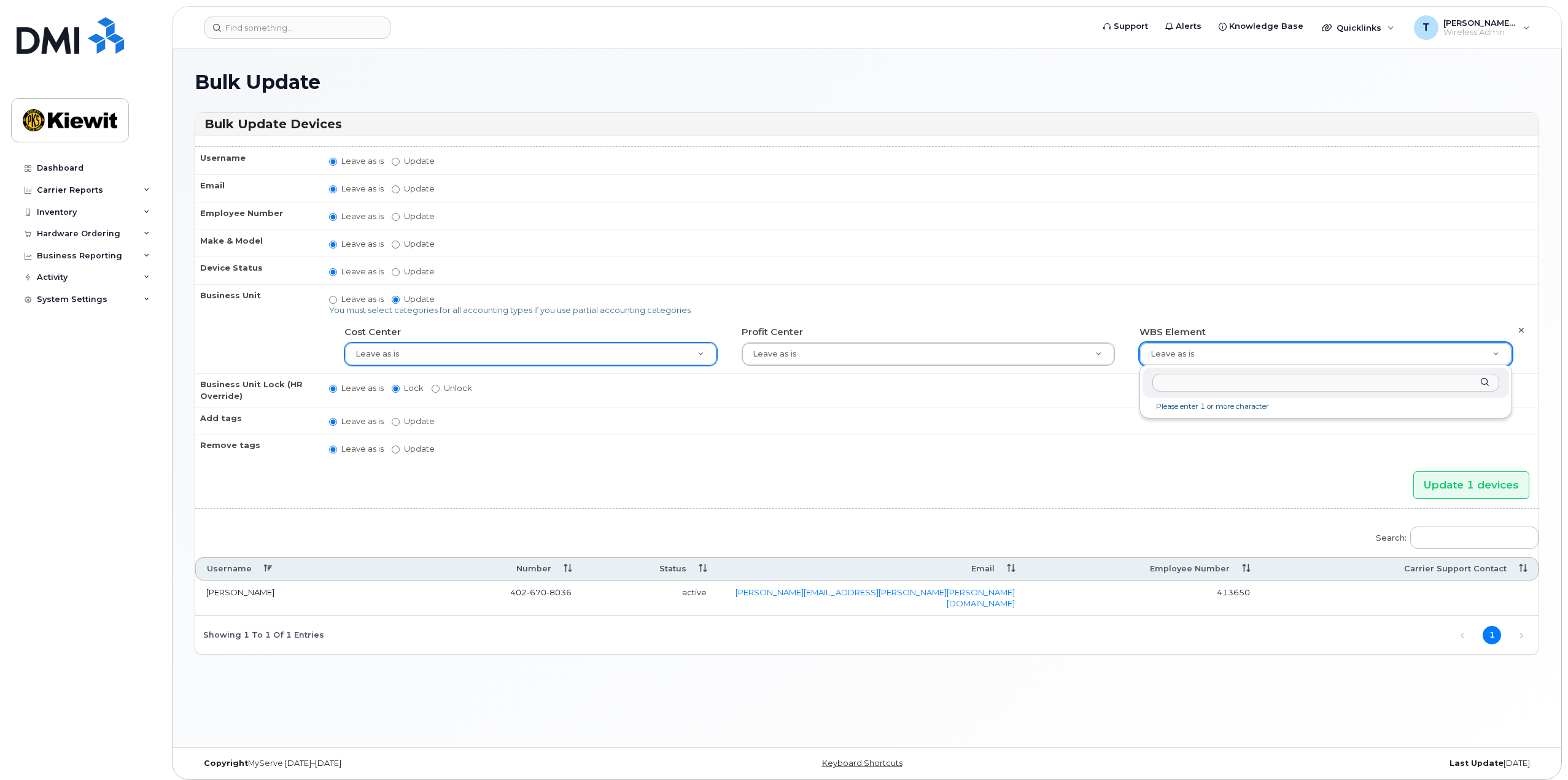
click at [1309, 385] on input "text" at bounding box center [1326, 383] width 347 height 18
paste input "110300.3081"
type input "110300.3081"
type input "33464135"
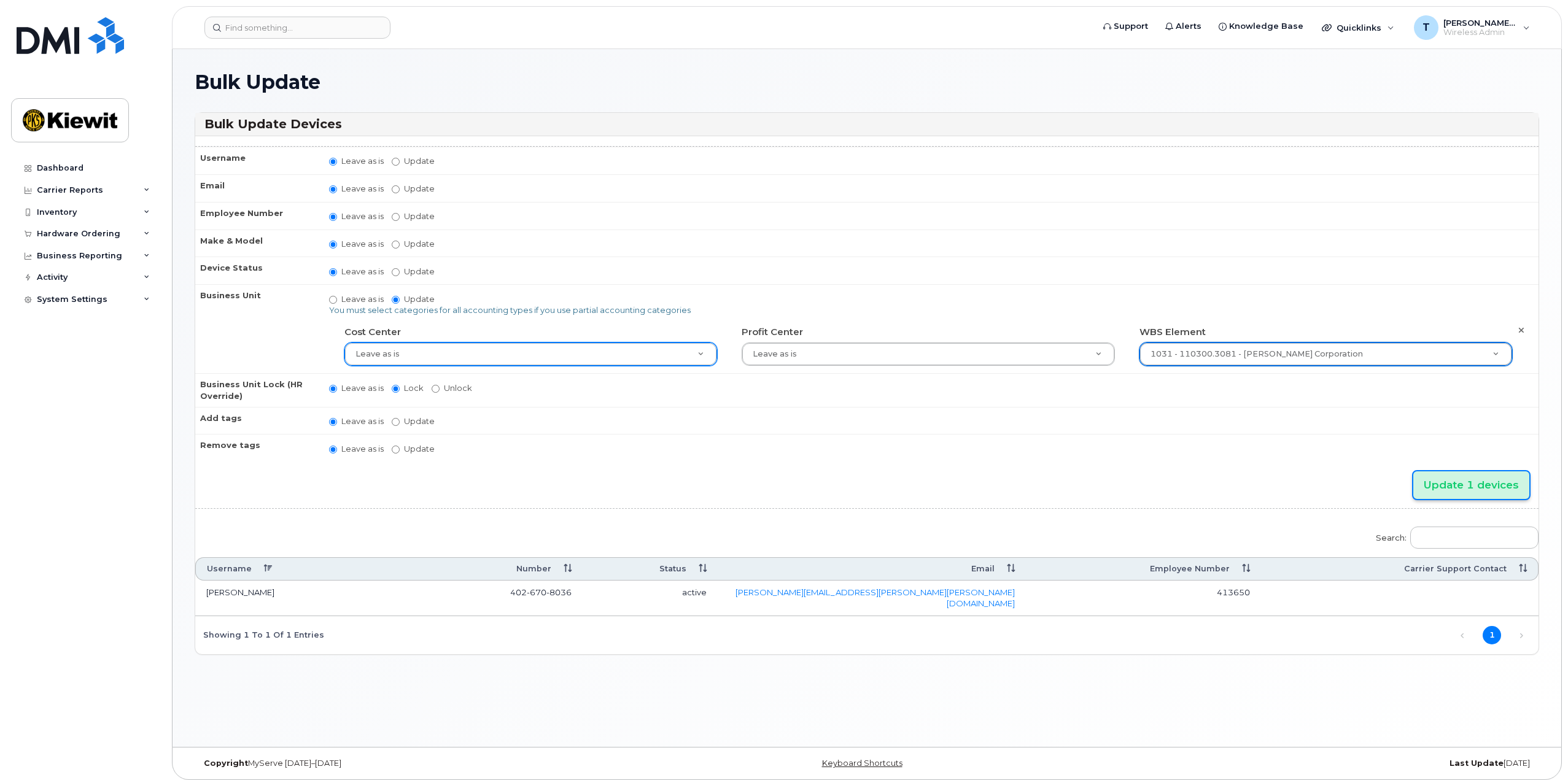
click at [1479, 488] on input "Update 1 devices" at bounding box center [1472, 485] width 116 height 28
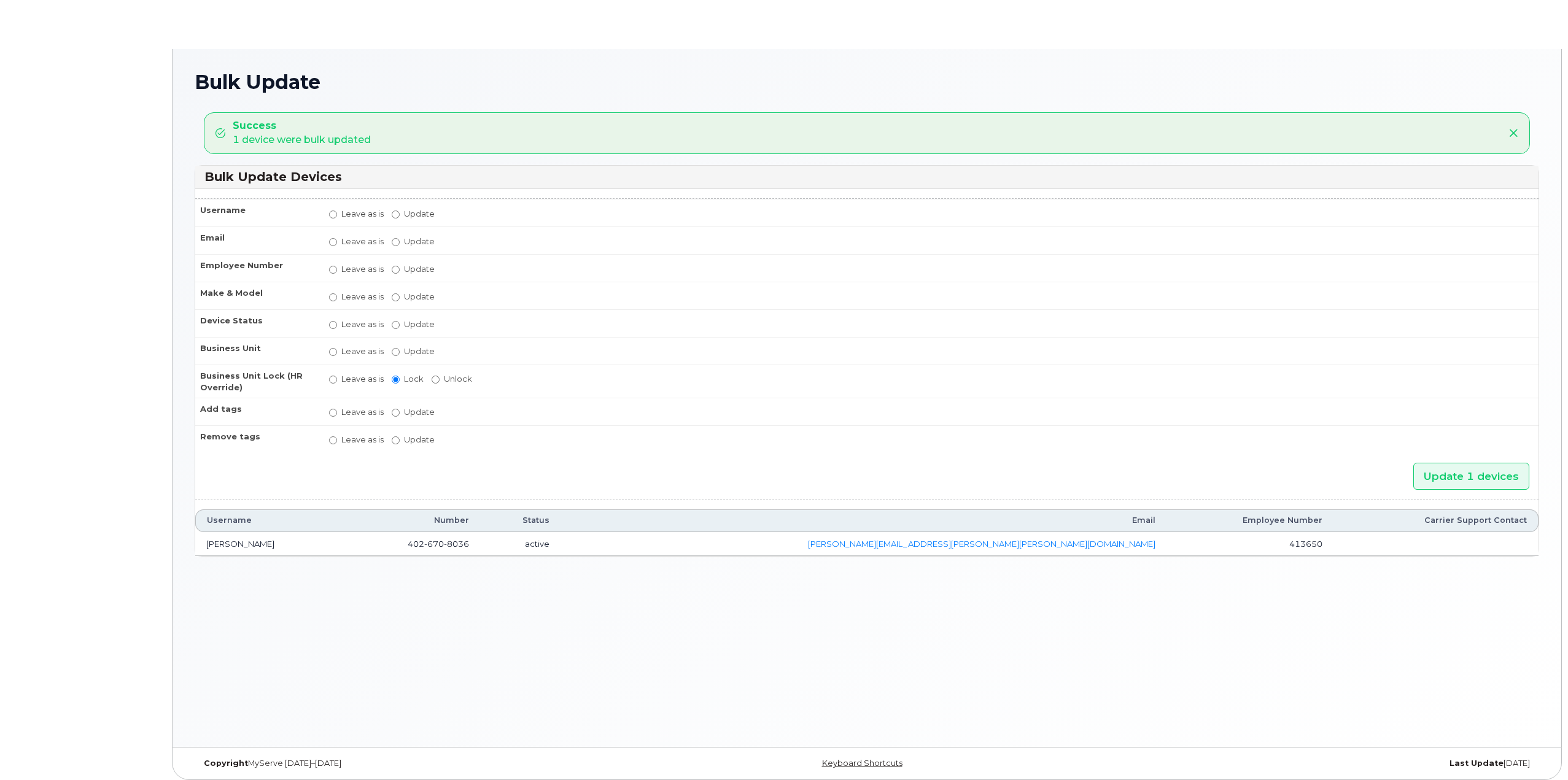
radio input "true"
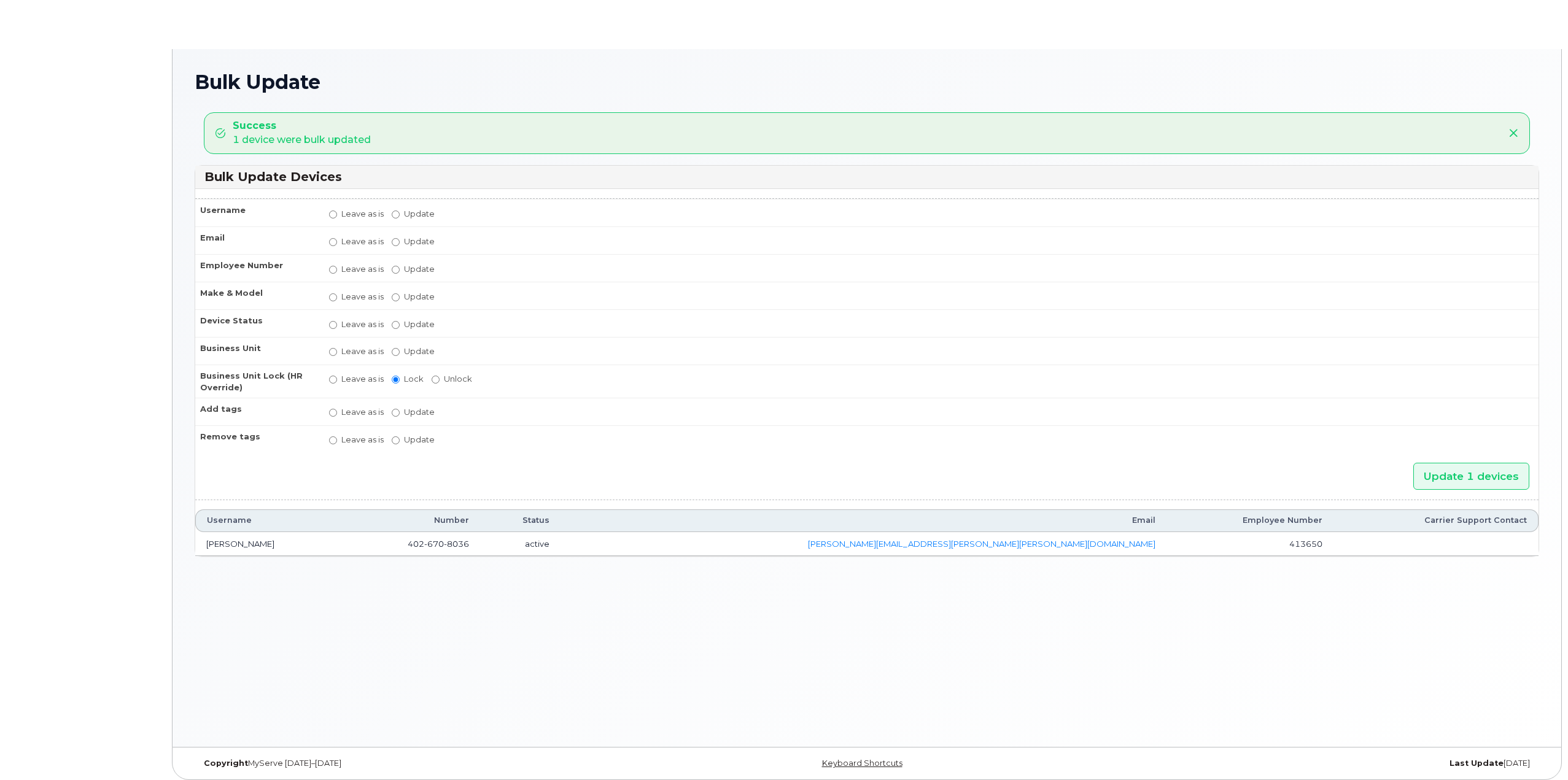
radio input "true"
type input ",,33464135"
radio input "true"
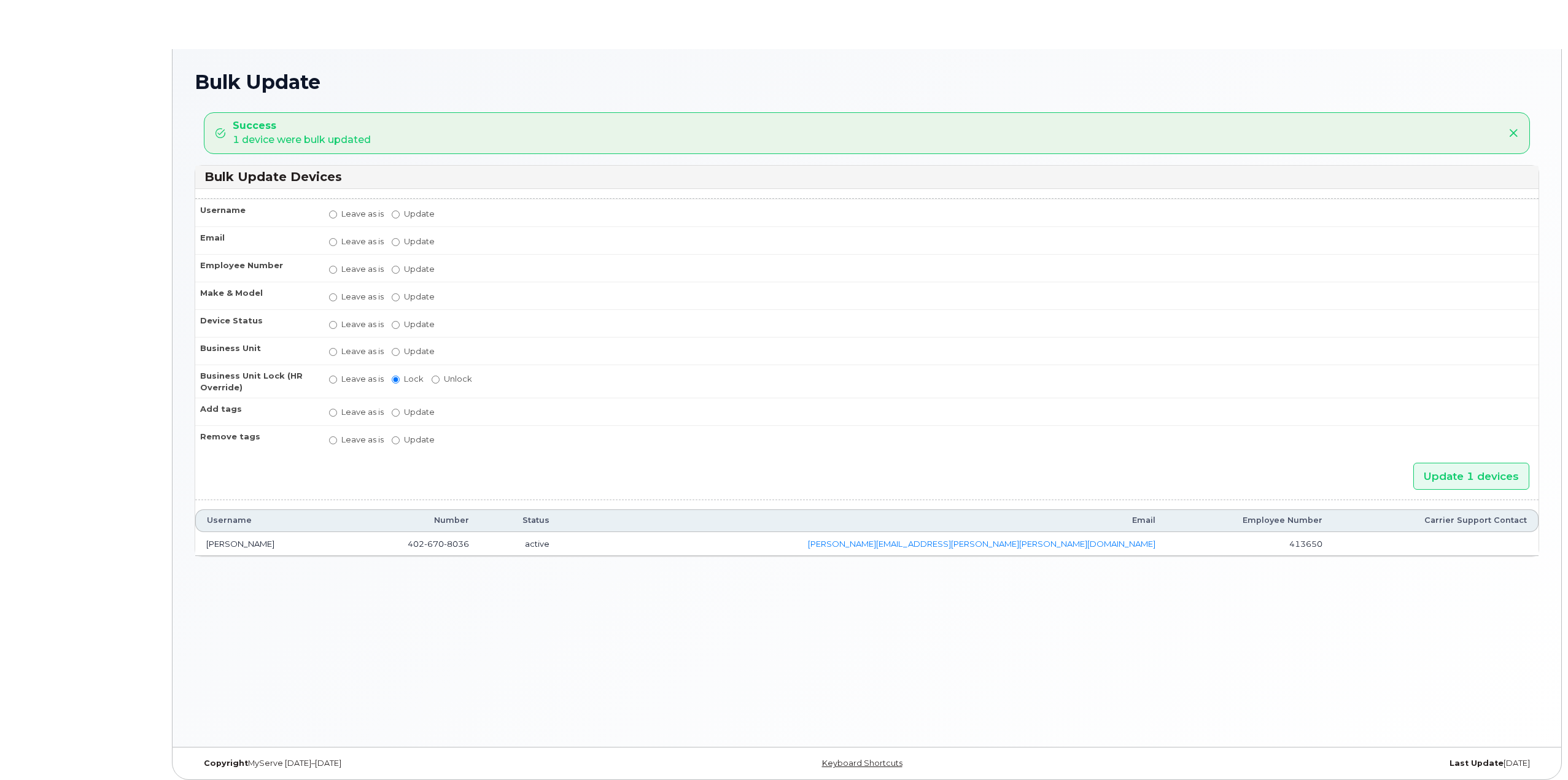
radio input "true"
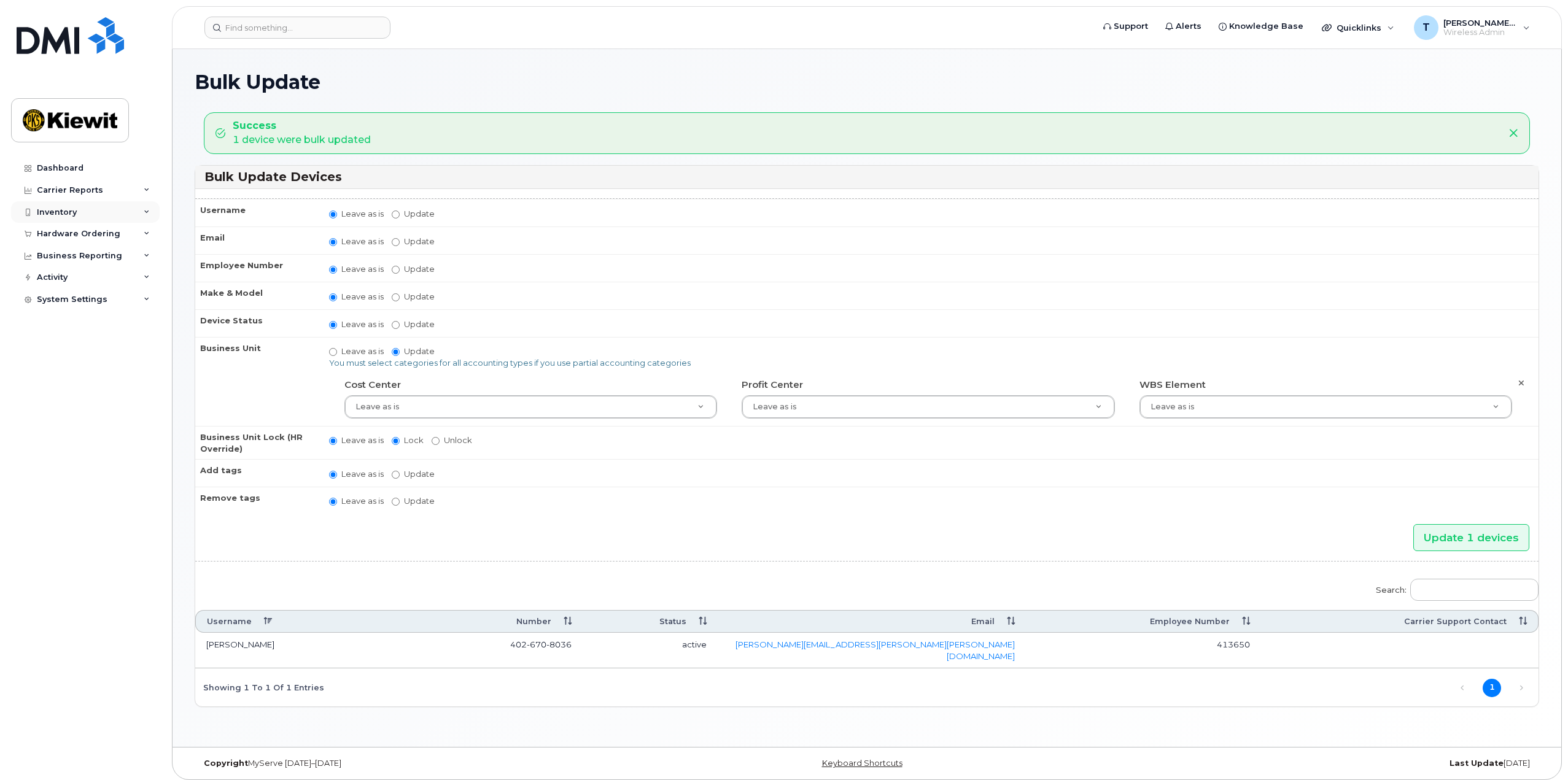
click at [141, 211] on div "Inventory" at bounding box center [85, 212] width 149 height 22
click at [100, 233] on div "Mobility Devices" at bounding box center [77, 235] width 69 height 11
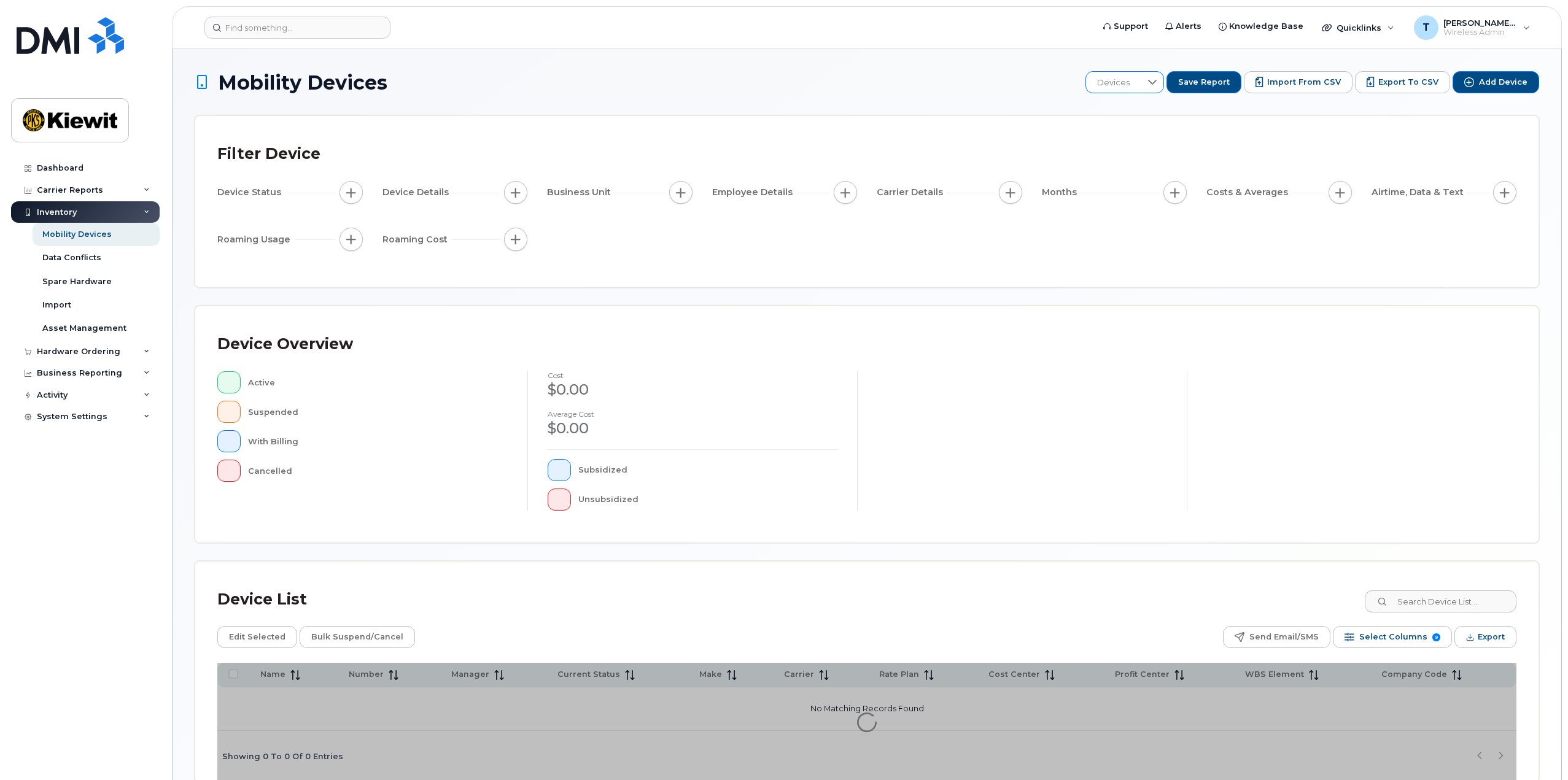
click at [1157, 83] on icon at bounding box center [1153, 82] width 10 height 10
click at [1172, 211] on li "110223 WBS" at bounding box center [1171, 209] width 145 height 22
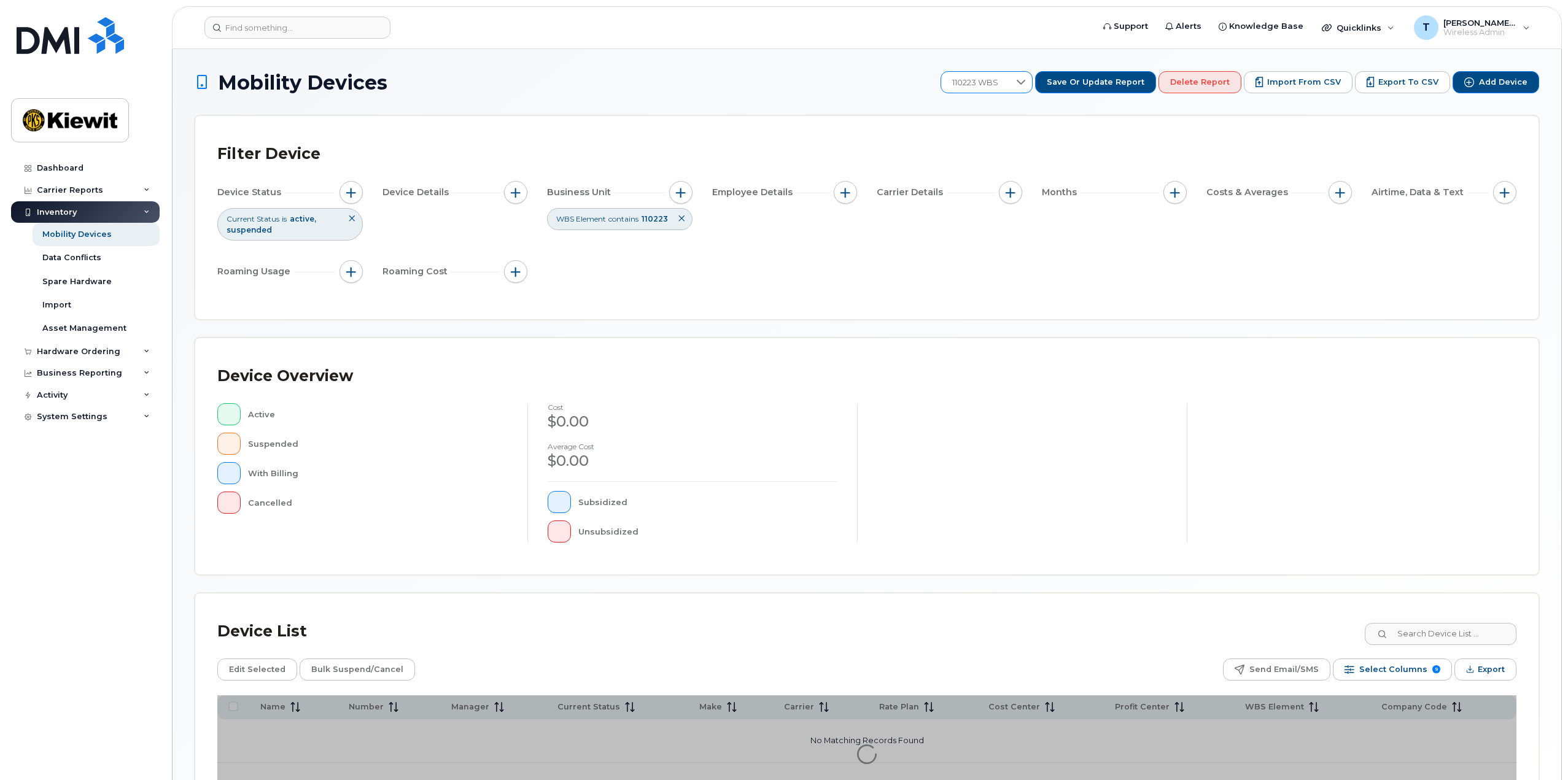
click at [1032, 87] on div at bounding box center [1021, 82] width 23 height 21
click at [902, 112] on div "Mobility Devices 110223 WBS Save or Update Report Delete Report Import from CSV…" at bounding box center [866, 442] width 1344 height 744
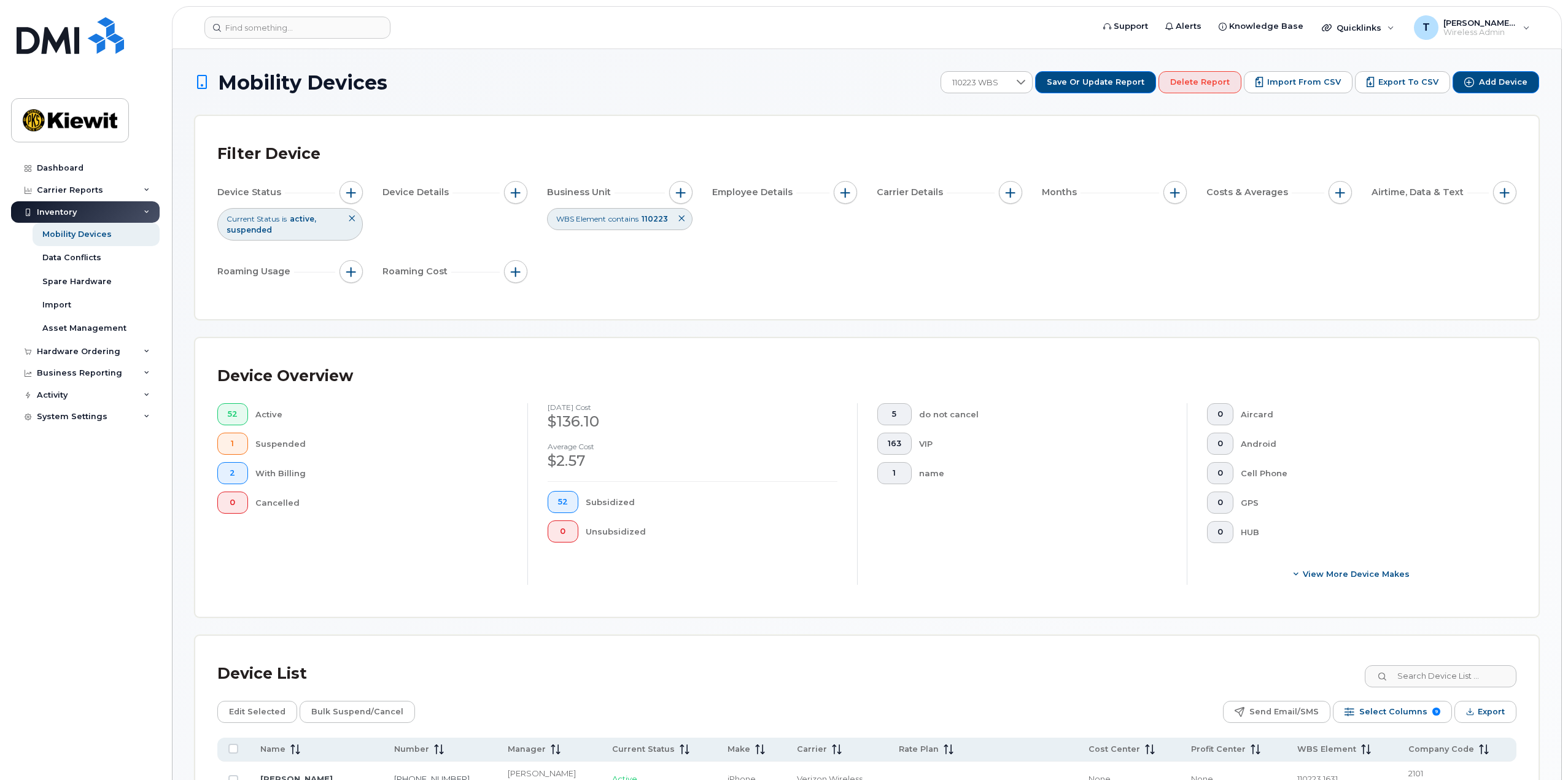
click at [684, 219] on icon at bounding box center [682, 219] width 7 height 7
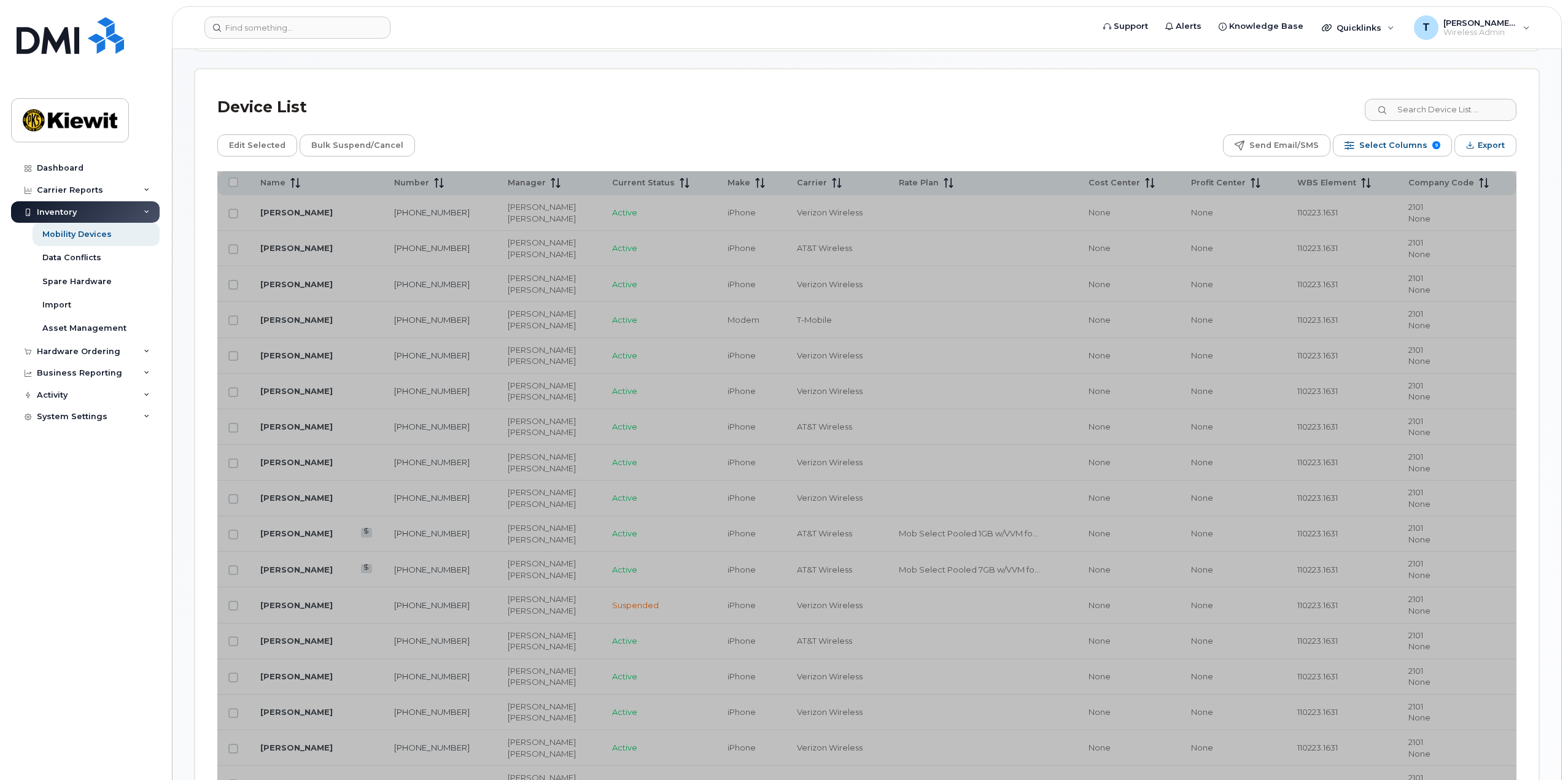
scroll to position [737, 0]
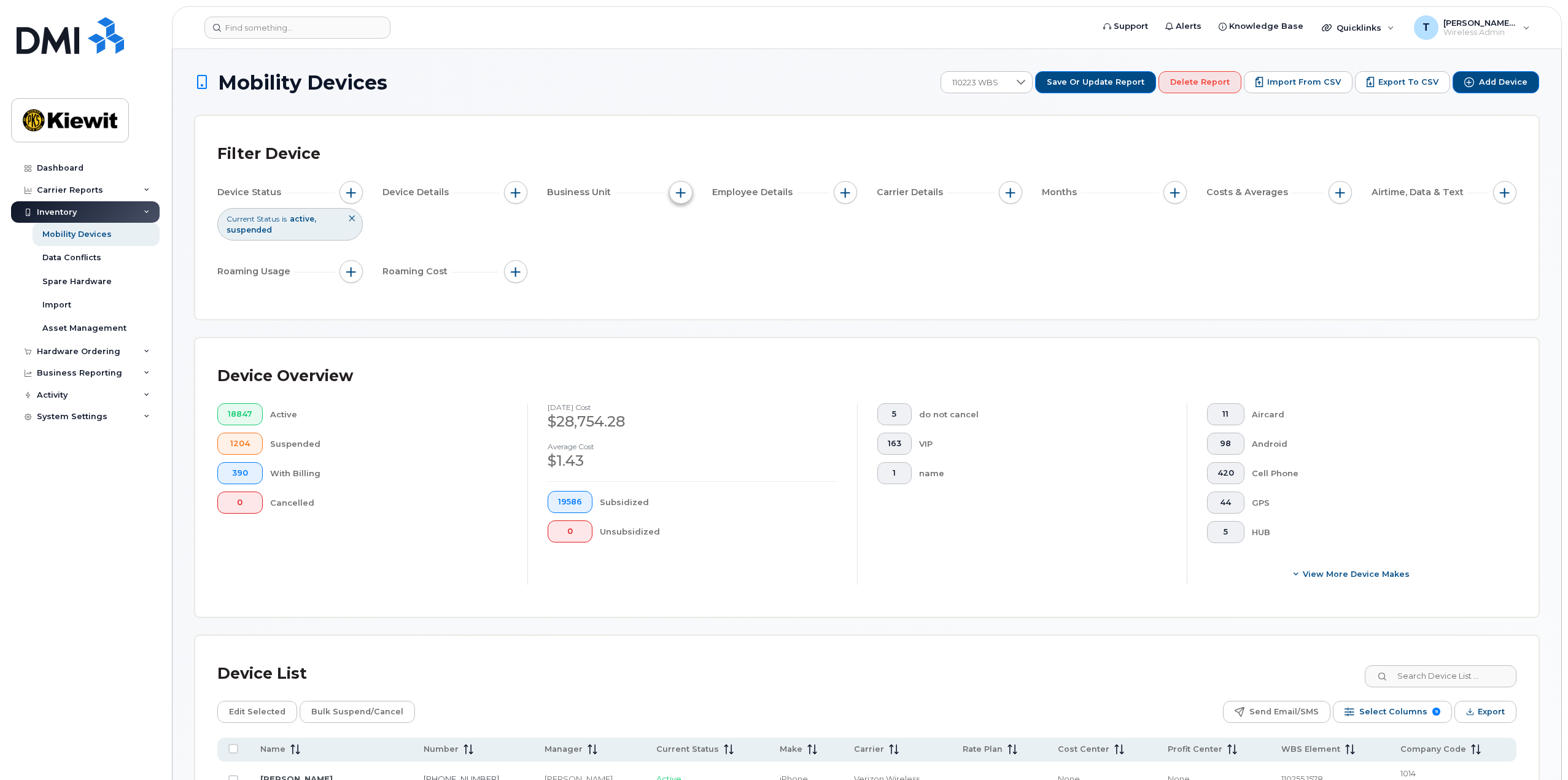
click at [678, 192] on span "button" at bounding box center [681, 193] width 10 height 10
click at [729, 285] on label "WBS Element" at bounding box center [725, 287] width 60 height 11
click at [689, 285] on input "WBS Element" at bounding box center [684, 288] width 10 height 10
checkbox input "true"
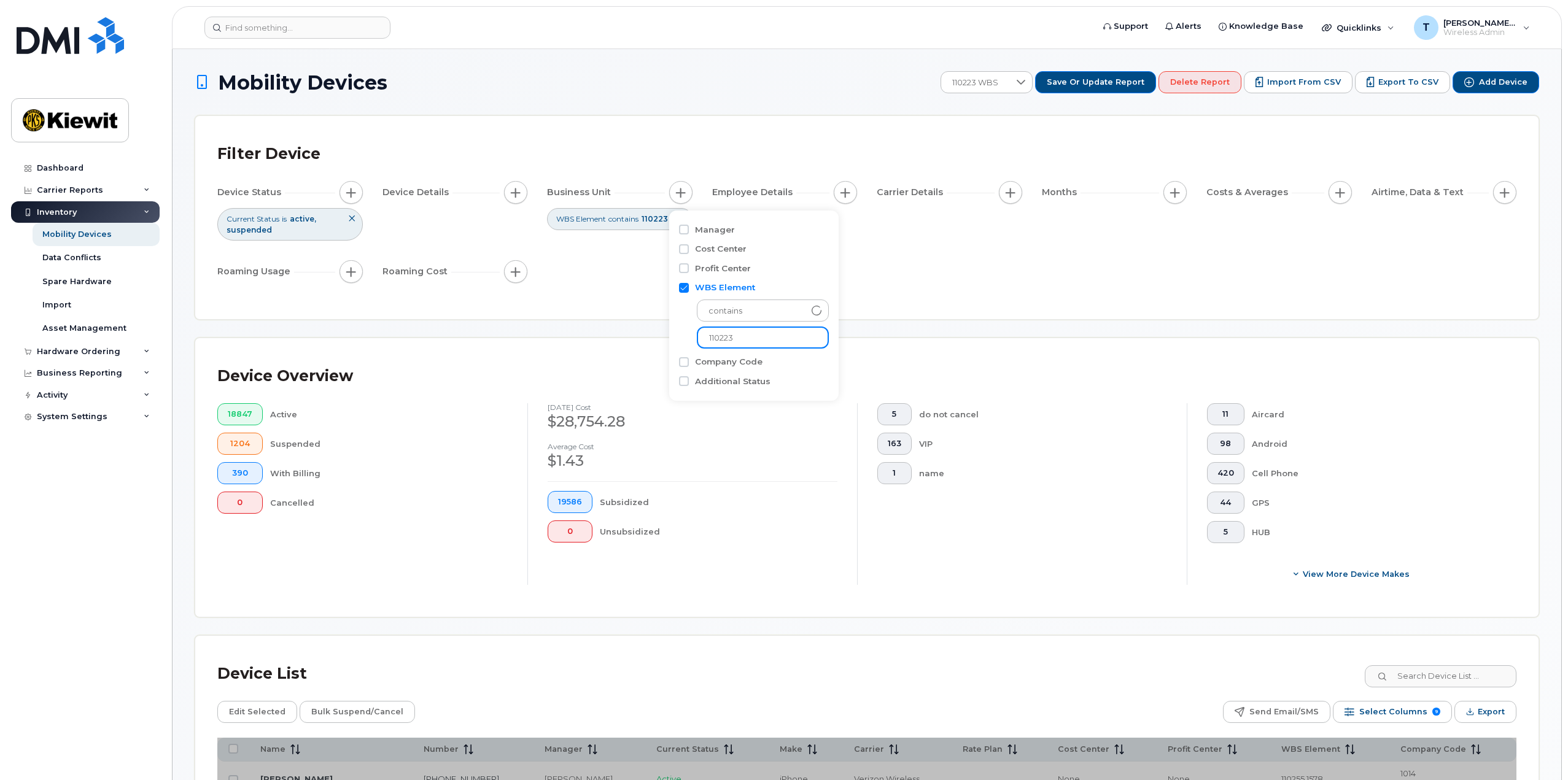
drag, startPoint x: 749, startPoint y: 332, endPoint x: 634, endPoint y: 342, distance: 115.4
type input "106195"
click at [860, 296] on div "Filter Device Device Status Current Status is active suspended Device Details B…" at bounding box center [866, 218] width 1299 height 159
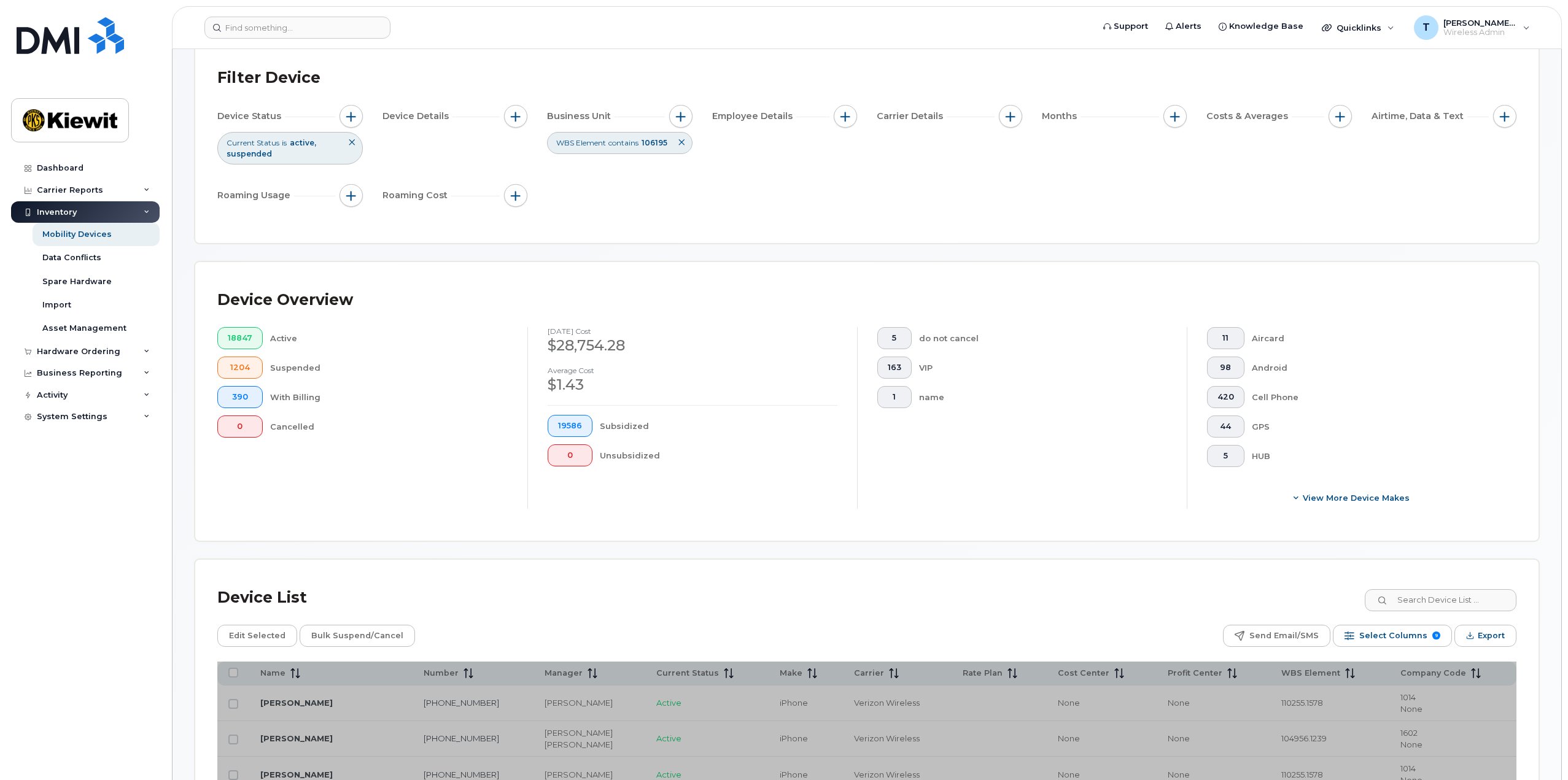
scroll to position [62, 0]
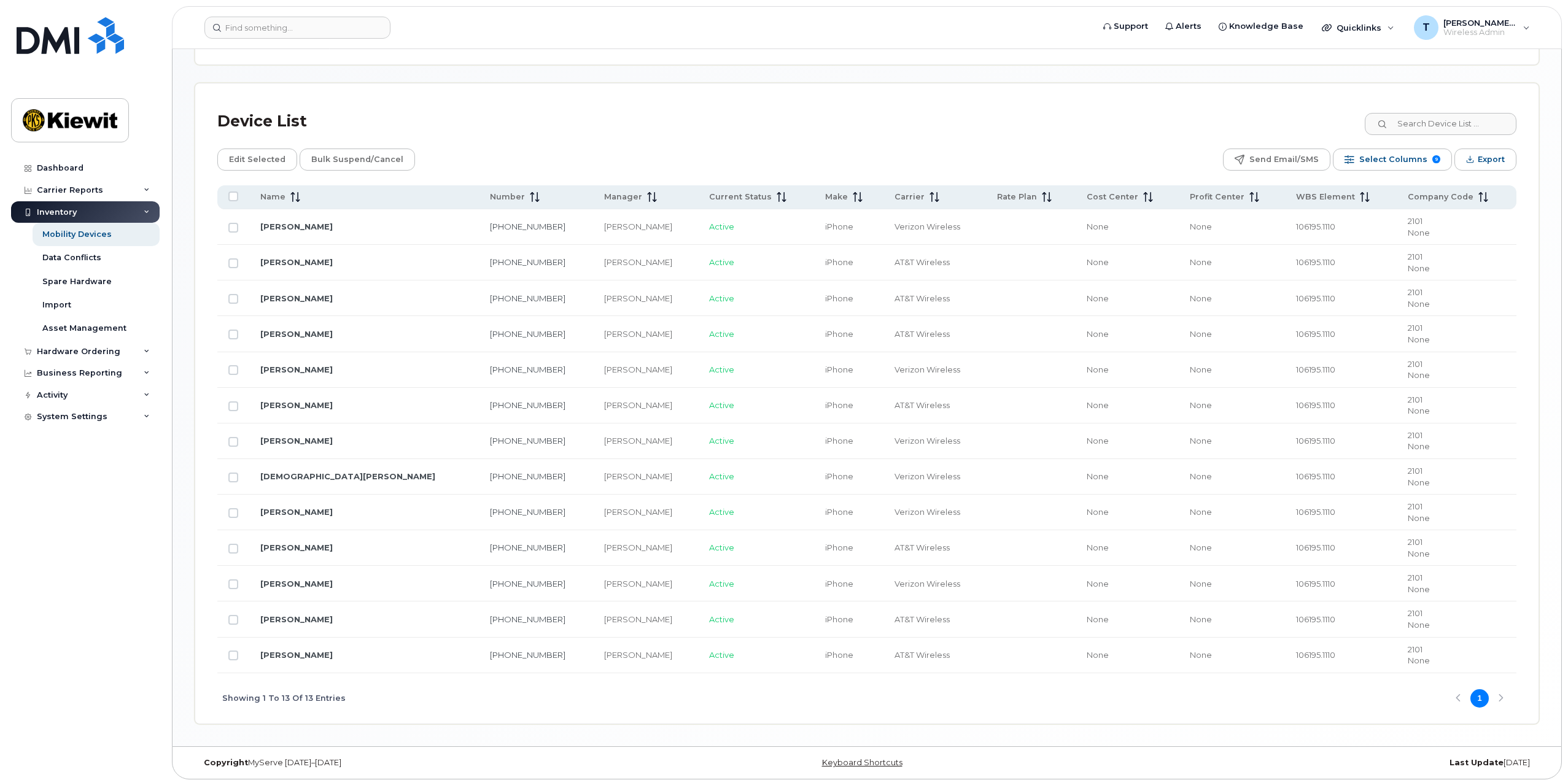
scroll to position [558, 0]
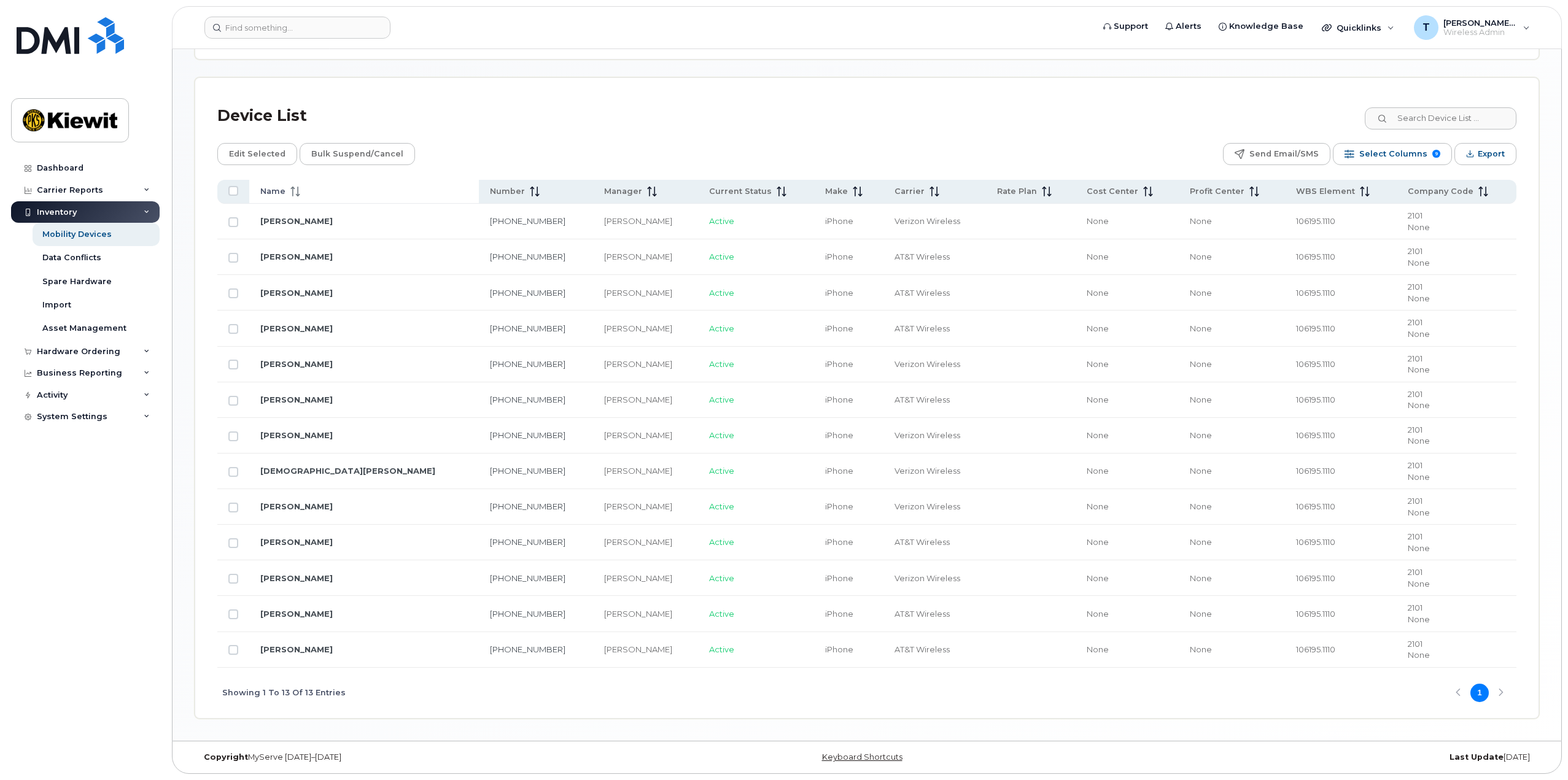
click at [313, 192] on div "Name" at bounding box center [364, 192] width 208 height 11
click at [234, 614] on input "Row Unselected" at bounding box center [233, 614] width 10 height 10
checkbox input "true"
click at [1494, 688] on div "Showing 1 To 13 Of 13 Entries 1" at bounding box center [866, 693] width 1299 height 51
click at [277, 154] on span "Edit Selected" at bounding box center [257, 154] width 56 height 19
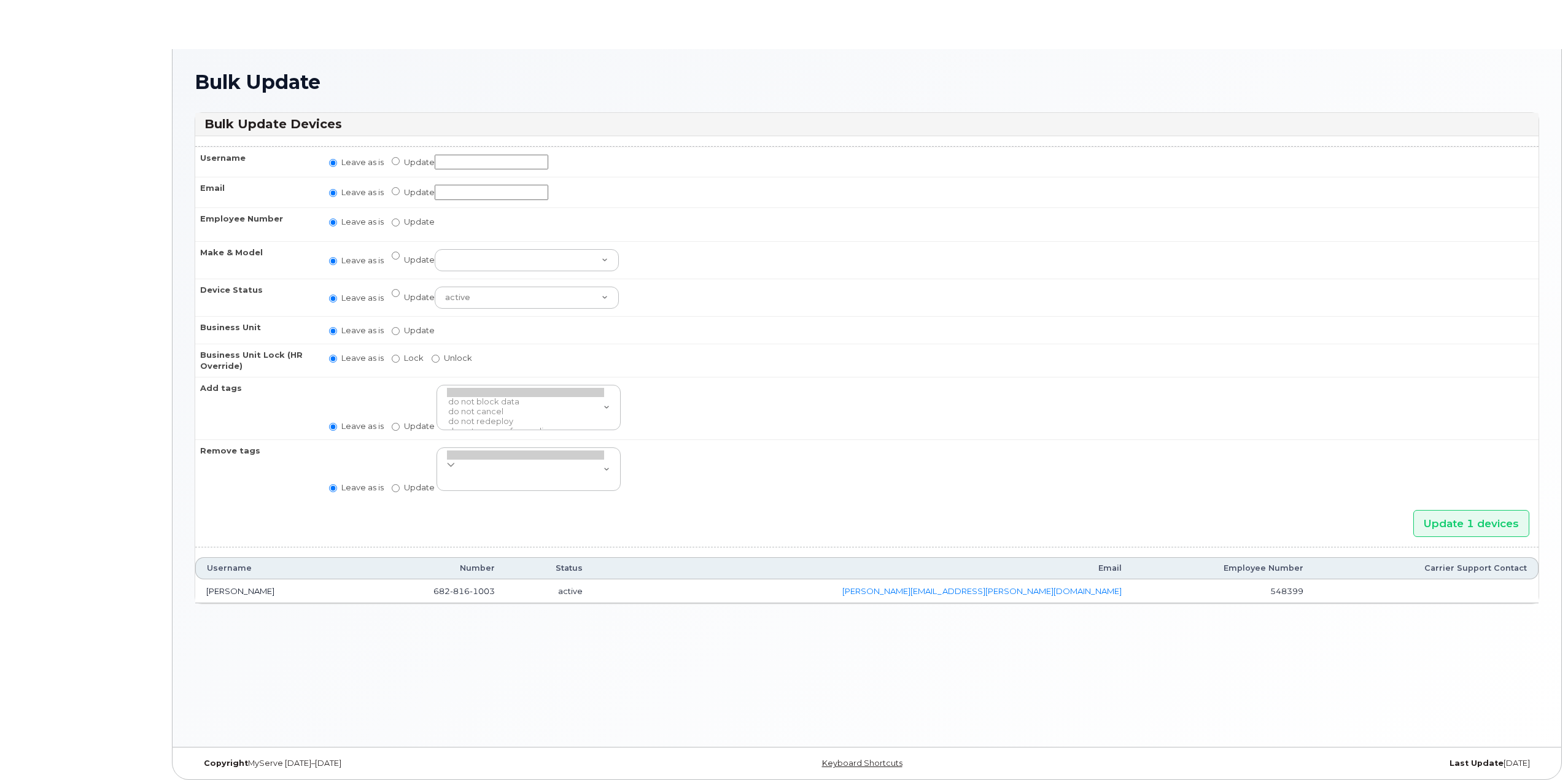
radio input "true"
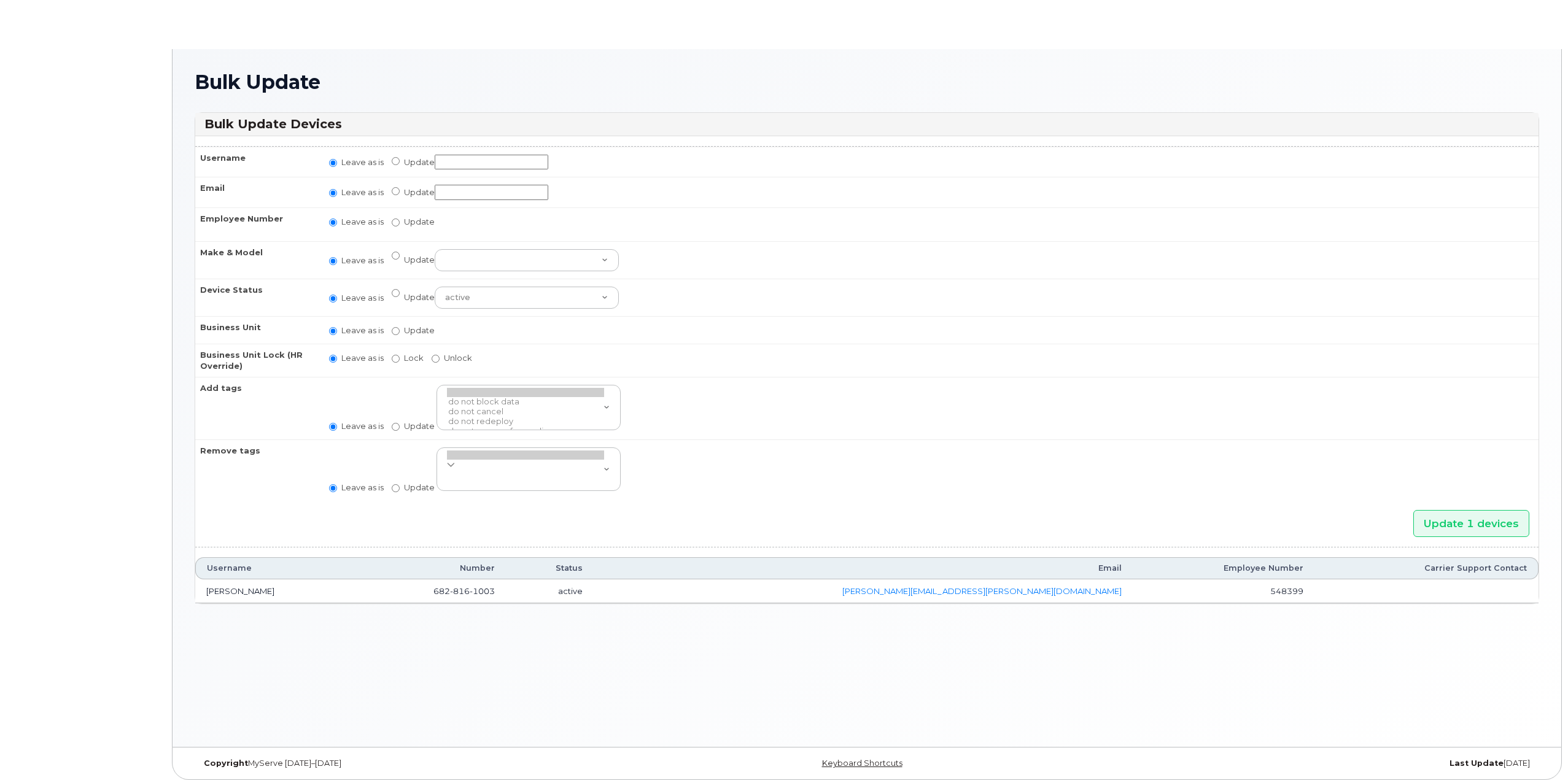
radio input "true"
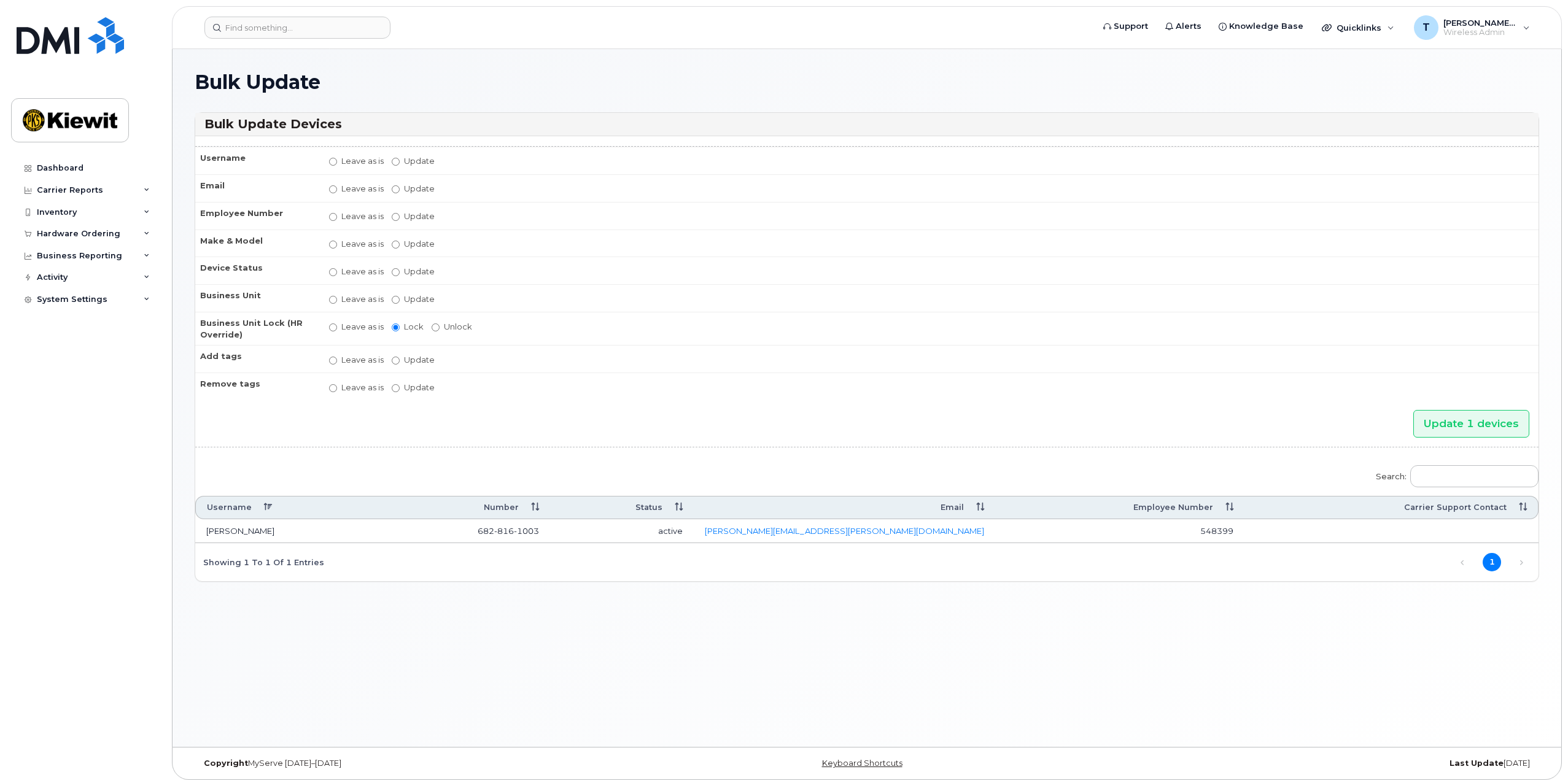
click at [400, 296] on label "Update" at bounding box center [414, 299] width 43 height 11
click at [399, 296] on input "Update" at bounding box center [396, 299] width 8 height 8
radio input "true"
radio input "false"
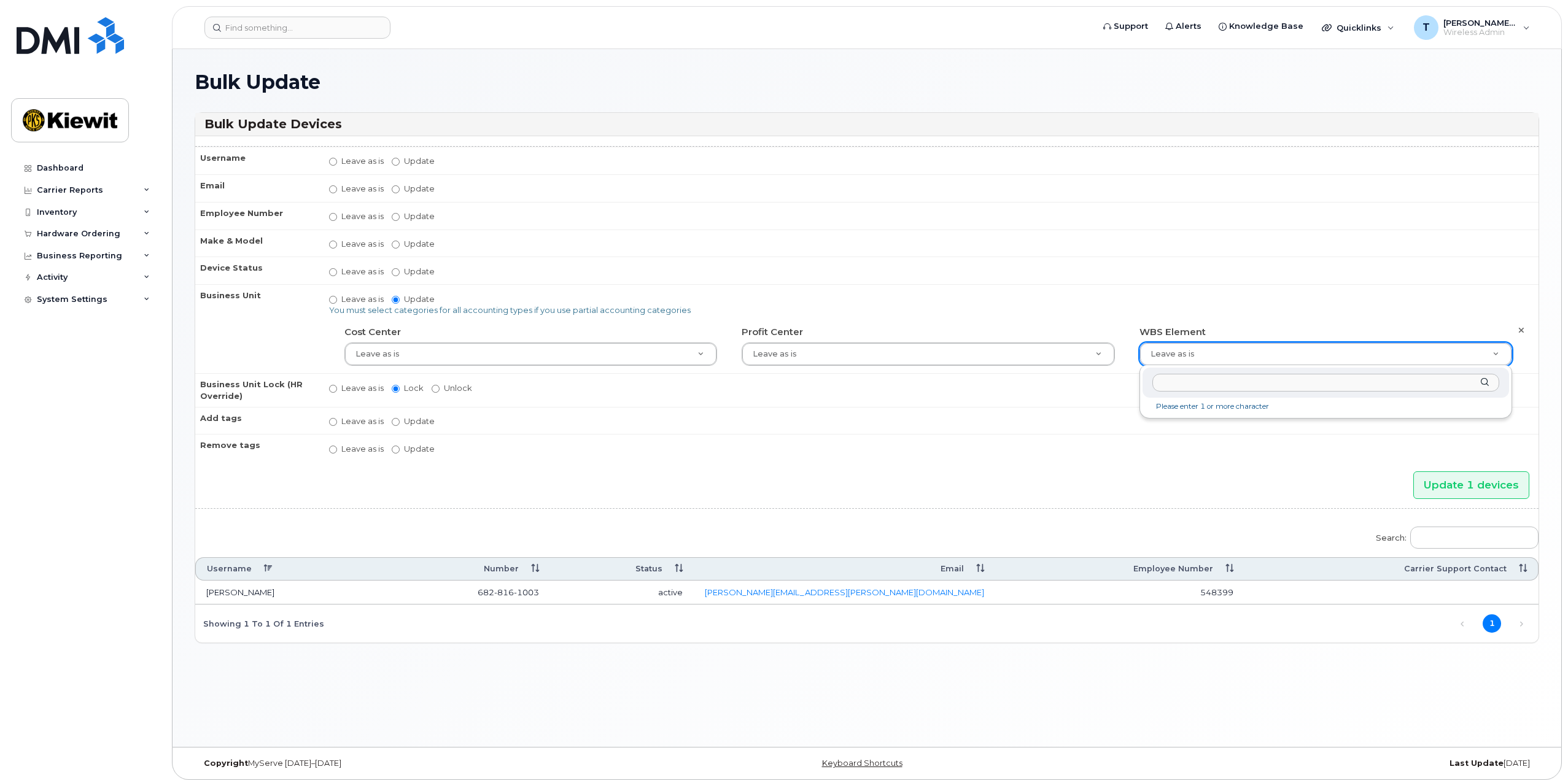
click at [1212, 384] on input "text" at bounding box center [1326, 383] width 347 height 18
paste input "110300.3081"
type input "110300.3081"
paste input "110300.3081"
type input "110300.3081"
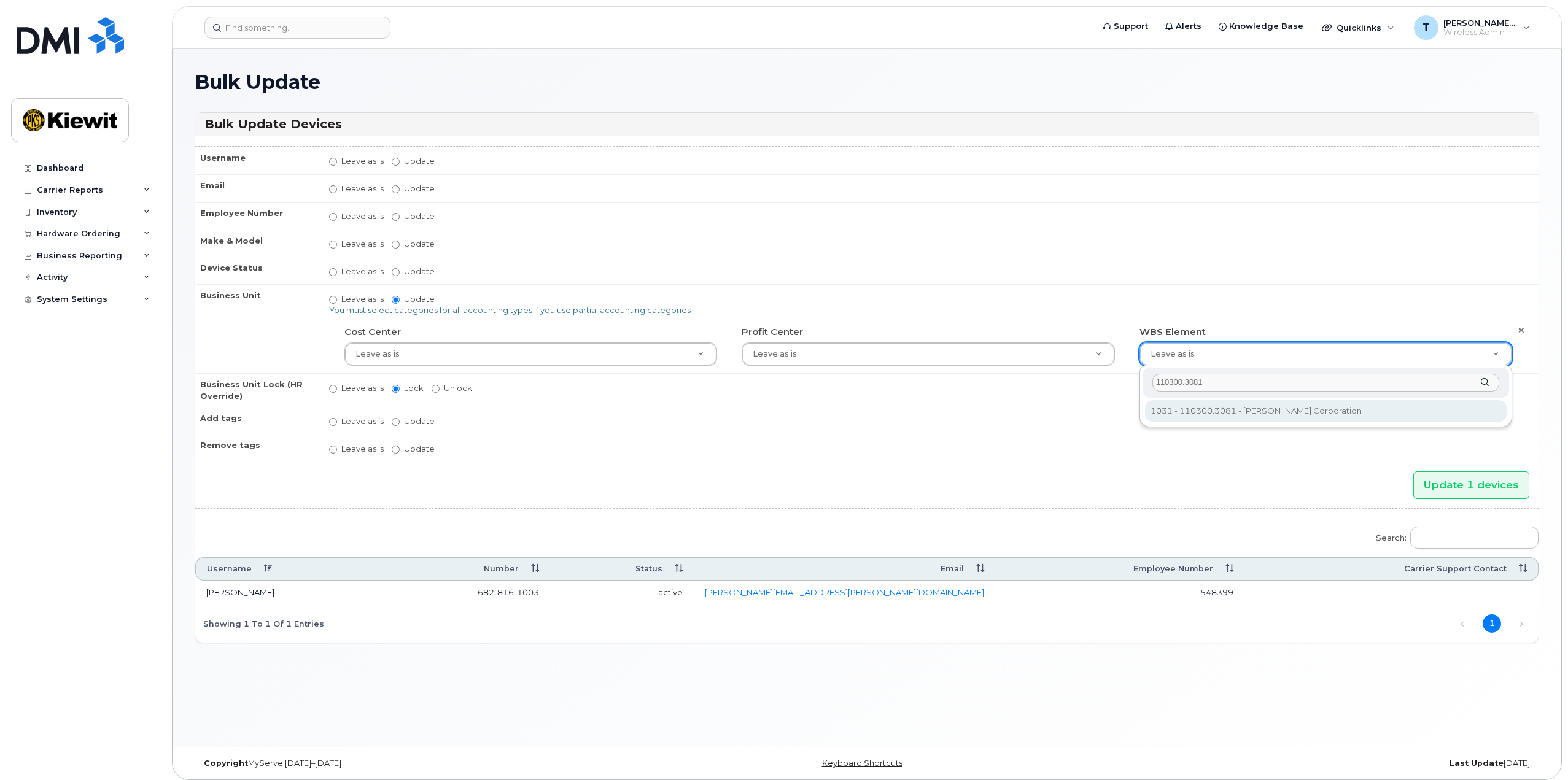
type input "33464135"
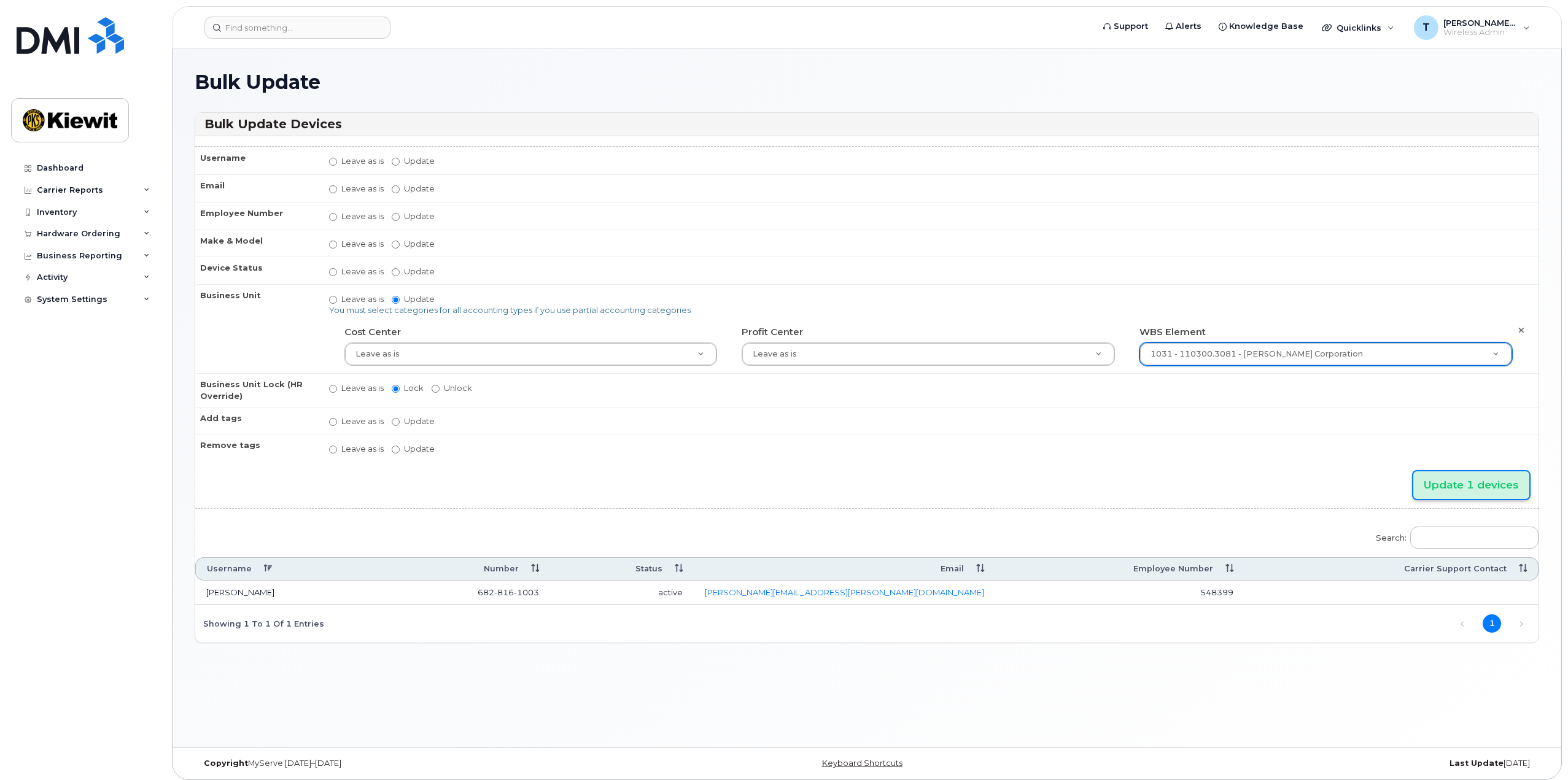
click at [1447, 490] on input "Update 1 devices" at bounding box center [1472, 485] width 116 height 28
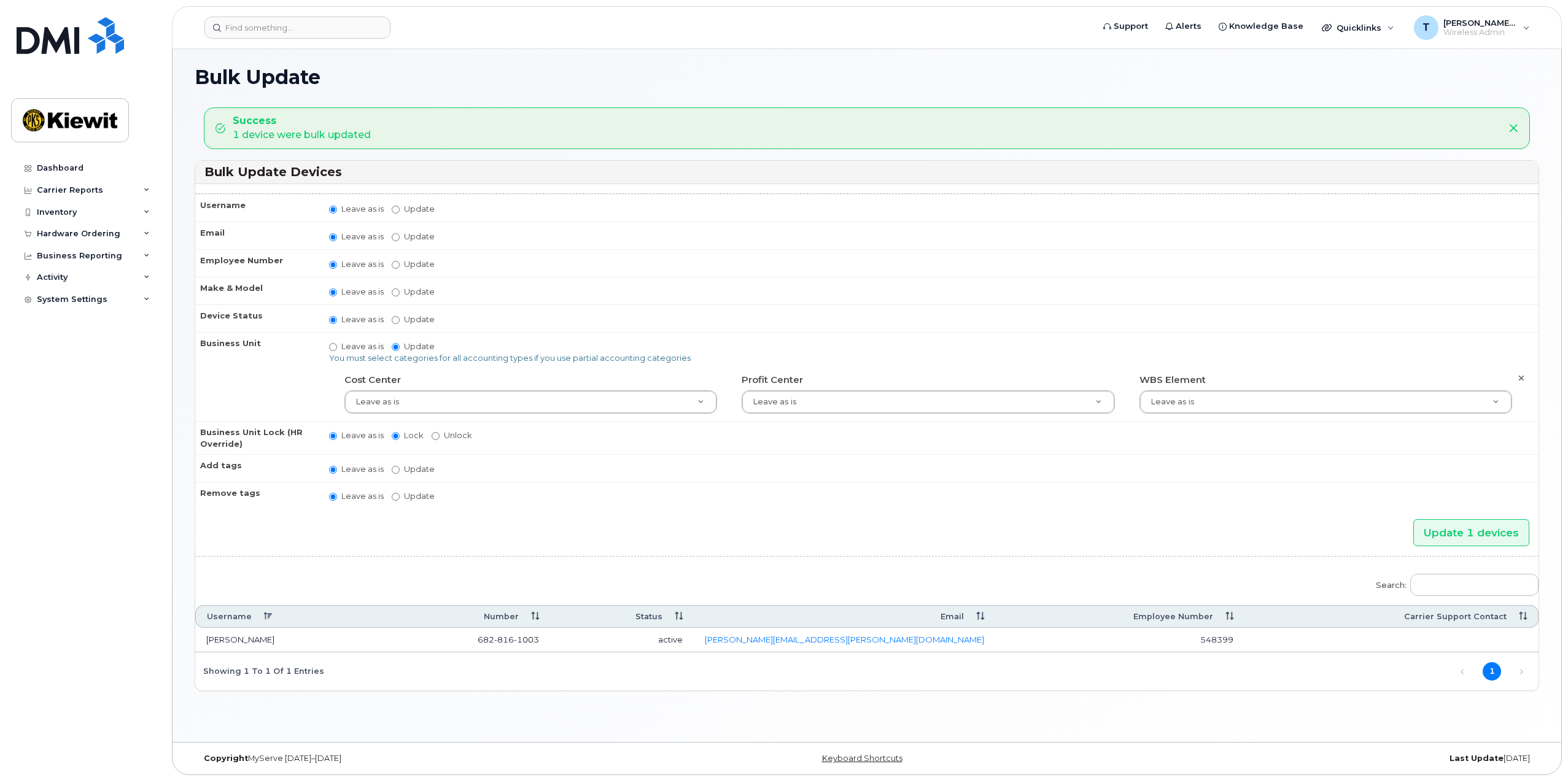
scroll to position [7, 0]
